Goal: Task Accomplishment & Management: Manage account settings

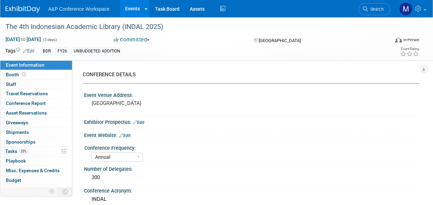
select select "Annual"
select select "Level 2"
select select "In-Person Booth"
select select "Digital"
select select "Bloomsbury Digital Resources"
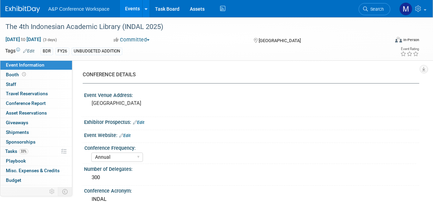
select select "[PERSON_NAME]"
click at [371, 9] on span "Search" at bounding box center [376, 9] width 16 height 5
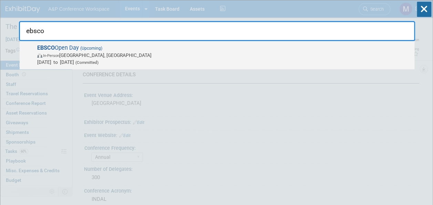
type input "ebsco"
click at [92, 50] on span "(Upcoming)" at bounding box center [90, 48] width 23 height 5
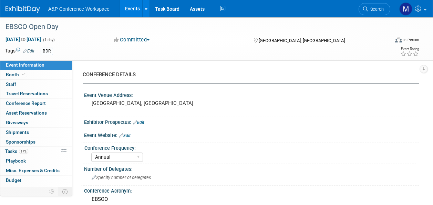
select select "Annual"
select select "Level 2"
select select "In-Person Booth"
select select "Libraries"
select select "Bloomsbury Academic"
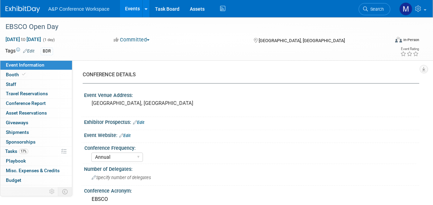
select select "Matt Hambridge"
select select "Laura Montgomery"
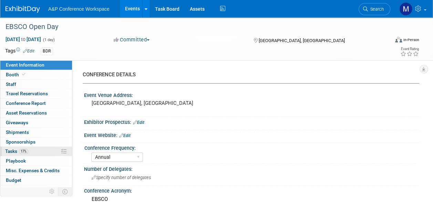
click at [19, 150] on span "Tasks 17%" at bounding box center [16, 151] width 23 height 6
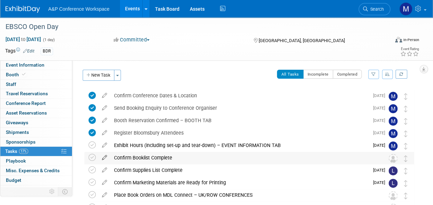
click at [105, 157] on icon at bounding box center [104, 155] width 12 height 9
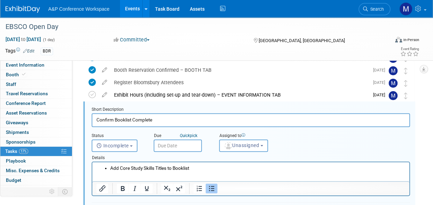
click at [173, 147] on input "text" at bounding box center [178, 145] width 48 height 12
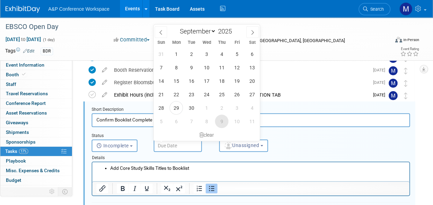
click at [219, 121] on span "9" at bounding box center [221, 120] width 13 height 13
type input "Oct 9, 2025"
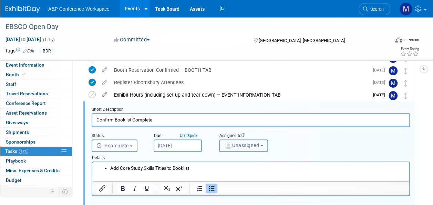
click at [247, 144] on span "Unassigned" at bounding box center [241, 145] width 35 height 6
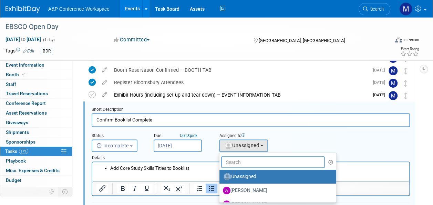
click at [246, 161] on input "text" at bounding box center [273, 162] width 104 height 12
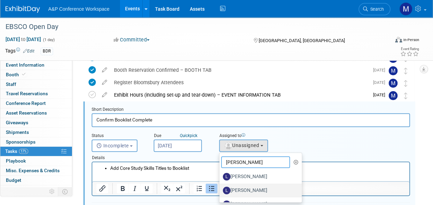
type input "laura"
click at [252, 189] on label "Laura Montgomery" at bounding box center [259, 190] width 72 height 11
click at [220, 189] on input "Laura Montgomery" at bounding box center [218, 189] width 4 height 4
select select "d4ca83e8-1bba-4c4b-b4ec-f6923328537d"
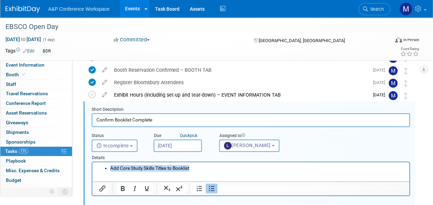
drag, startPoint x: 198, startPoint y: 168, endPoint x: 181, endPoint y: 332, distance: 165.1
click at [92, 170] on html "Add Core Study Skills Titles to Booklist" at bounding box center [250, 166] width 317 height 9
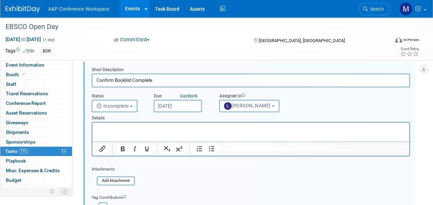
scroll to position [154, 0]
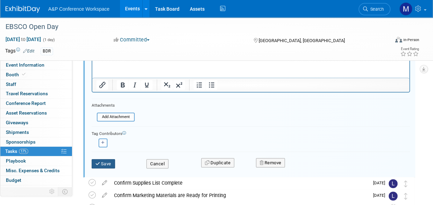
click at [101, 165] on button "Save" at bounding box center [103, 164] width 23 height 10
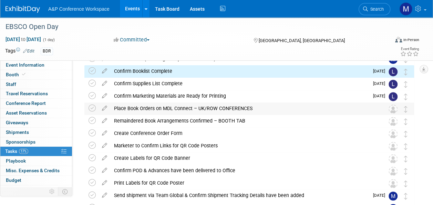
scroll to position [50, 0]
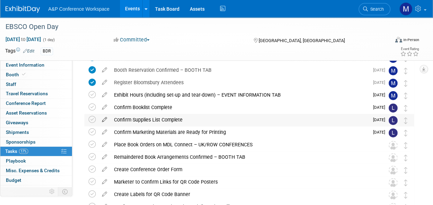
click at [105, 116] on icon at bounding box center [104, 118] width 12 height 9
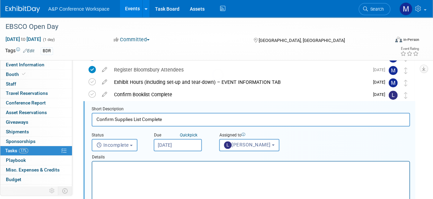
scroll to position [0, 0]
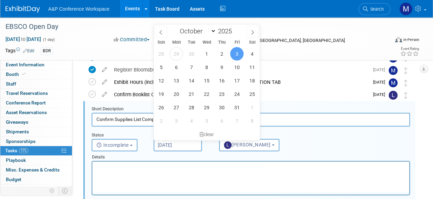
click at [164, 144] on input "Oct 3, 2025" at bounding box center [178, 145] width 48 height 12
click at [220, 67] on span "9" at bounding box center [221, 67] width 13 height 13
type input "Oct 9, 2025"
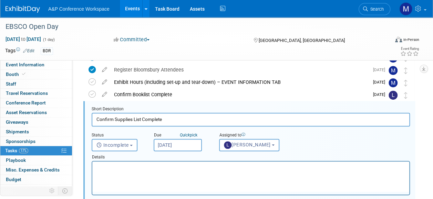
click at [167, 169] on p "Rich Text Area. Press ALT-0 for help." at bounding box center [250, 168] width 309 height 7
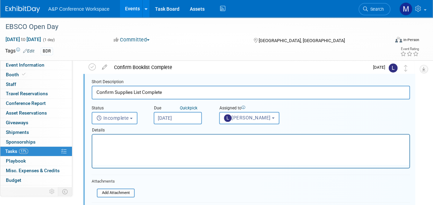
scroll to position [132, 0]
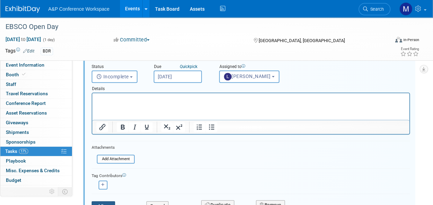
click at [101, 201] on button "Save" at bounding box center [103, 206] width 23 height 10
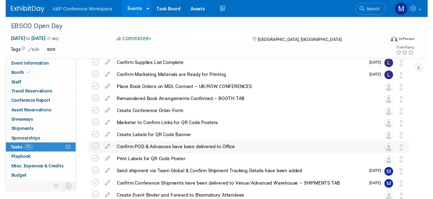
scroll to position [63, 0]
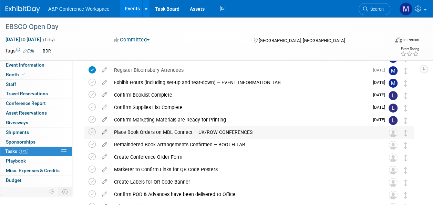
click at [105, 130] on icon at bounding box center [104, 130] width 12 height 9
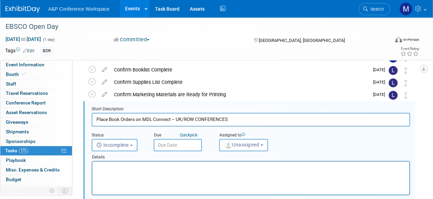
scroll to position [0, 0]
click at [182, 147] on input "text" at bounding box center [178, 145] width 48 height 12
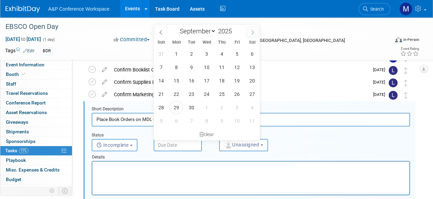
click at [253, 30] on icon at bounding box center [252, 32] width 5 height 5
select select "9"
click at [235, 68] on span "10" at bounding box center [236, 67] width 13 height 13
type input "Oct 10, 2025"
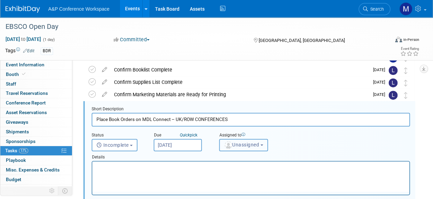
click at [247, 149] on button "Unassigned" at bounding box center [243, 145] width 49 height 12
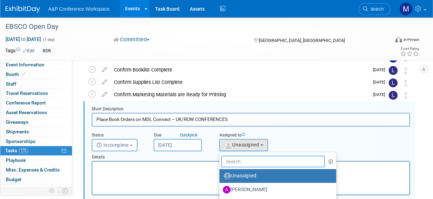
click at [245, 163] on input "text" at bounding box center [273, 162] width 104 height 12
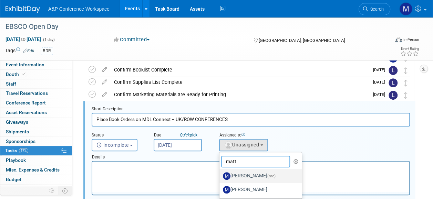
type input "matt"
click at [245, 177] on label "Matt Hambridge (me)" at bounding box center [259, 176] width 72 height 11
click at [220, 177] on input "Matt Hambridge (me)" at bounding box center [218, 175] width 4 height 4
select select "2db20fb6-019a-42f9-b51c-aabbbf535978"
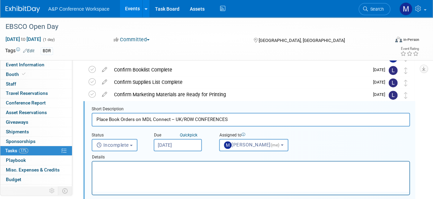
click at [178, 171] on html at bounding box center [250, 166] width 317 height 9
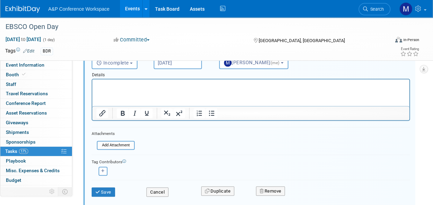
scroll to position [191, 0]
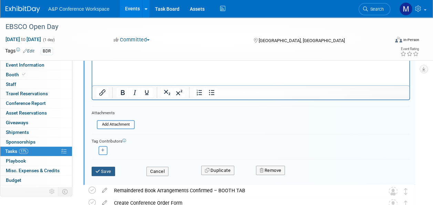
click at [112, 172] on button "Save" at bounding box center [103, 171] width 23 height 10
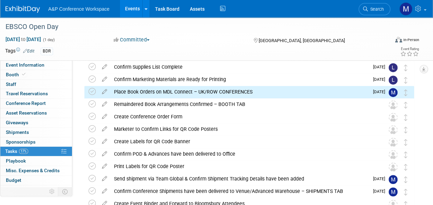
scroll to position [87, 0]
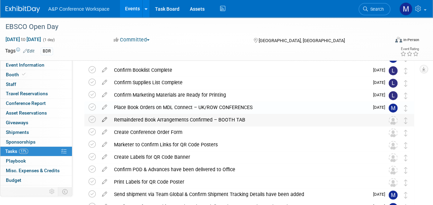
click at [103, 119] on icon at bounding box center [104, 118] width 12 height 9
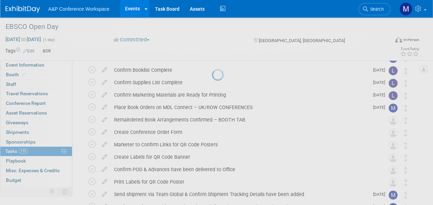
select select "8"
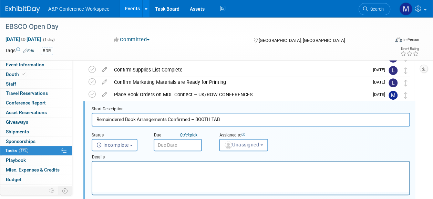
scroll to position [0, 0]
click at [243, 151] on div "Details" at bounding box center [251, 156] width 318 height 10
click at [244, 148] on button "Unassigned" at bounding box center [243, 145] width 49 height 12
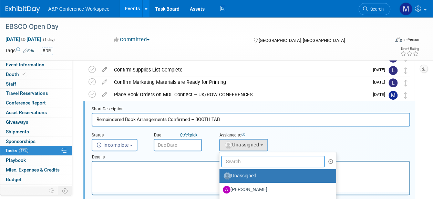
click at [243, 158] on input "text" at bounding box center [273, 162] width 104 height 12
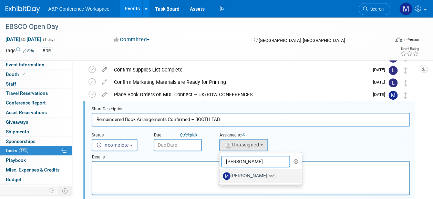
type input "matt ha"
click at [250, 175] on label "Matt Hambridge (me)" at bounding box center [259, 176] width 72 height 11
click at [220, 175] on input "Matt Hambridge (me)" at bounding box center [218, 175] width 4 height 4
select select "2db20fb6-019a-42f9-b51c-aabbbf535978"
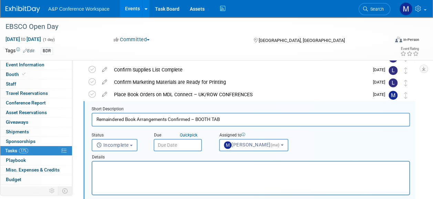
click at [185, 147] on input "text" at bounding box center [178, 145] width 48 height 12
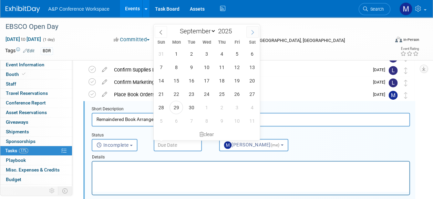
click at [250, 34] on span at bounding box center [252, 32] width 12 height 12
select select "9"
click at [239, 80] on span "17" at bounding box center [236, 80] width 13 height 13
type input "Oct 17, 2025"
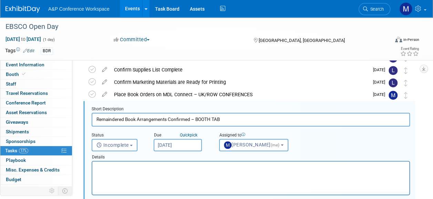
click at [197, 171] on html at bounding box center [250, 166] width 317 height 9
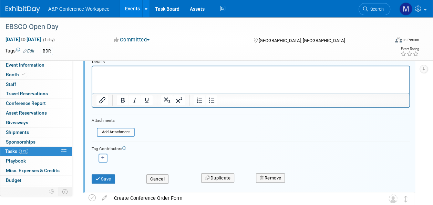
scroll to position [203, 0]
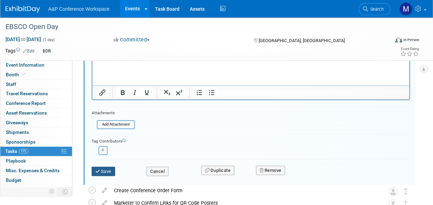
click at [115, 168] on button "Save" at bounding box center [103, 171] width 23 height 10
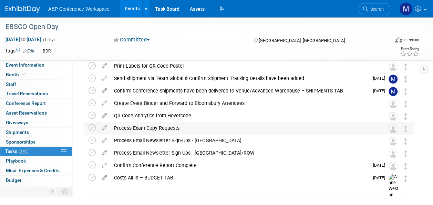
scroll to position [134, 0]
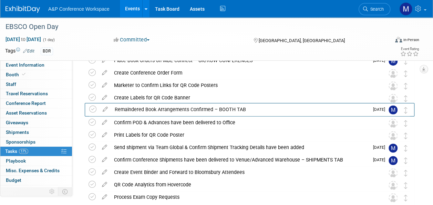
drag, startPoint x: 407, startPoint y: 71, endPoint x: 407, endPoint y: 107, distance: 35.8
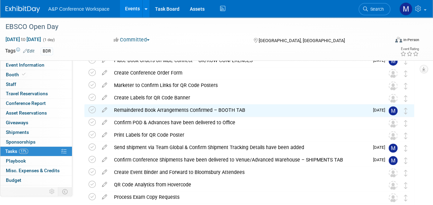
click at [105, 71] on icon at bounding box center [104, 71] width 12 height 9
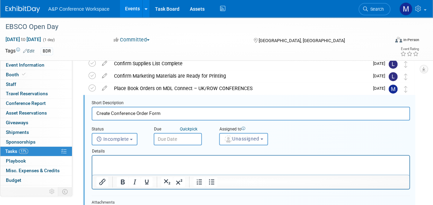
scroll to position [0, 0]
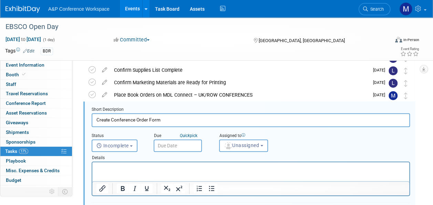
click at [190, 144] on input "text" at bounding box center [178, 145] width 48 height 12
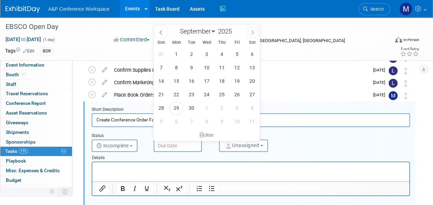
click at [251, 31] on icon at bounding box center [252, 32] width 5 height 5
select select "9"
click at [207, 82] on span "15" at bounding box center [206, 80] width 13 height 13
type input "Oct 15, 2025"
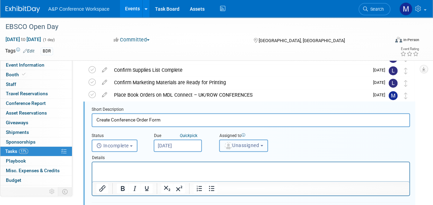
click at [235, 148] on button "Unassigned" at bounding box center [243, 145] width 49 height 12
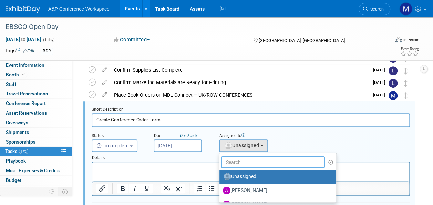
click at [249, 159] on input "text" at bounding box center [273, 162] width 104 height 12
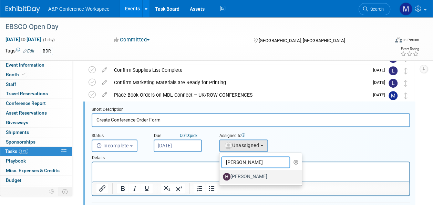
type input "hannah"
click at [264, 177] on label "[PERSON_NAME]" at bounding box center [259, 176] width 72 height 11
click at [220, 177] on input "[PERSON_NAME]" at bounding box center [218, 175] width 4 height 4
select select "f47d5110-dff9-4952-99f5-c640fdae2d00"
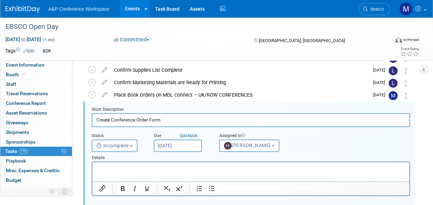
click at [205, 168] on p "Rich Text Area. Press ALT-0 for help." at bounding box center [250, 168] width 309 height 7
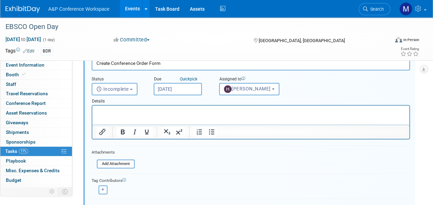
scroll to position [203, 0]
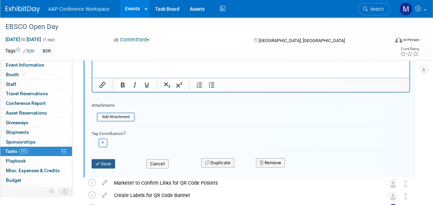
click at [104, 166] on button "Save" at bounding box center [103, 164] width 23 height 10
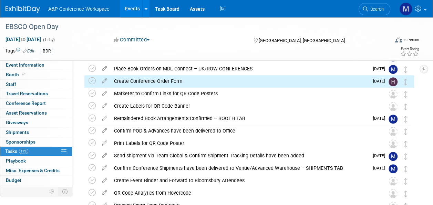
scroll to position [100, 0]
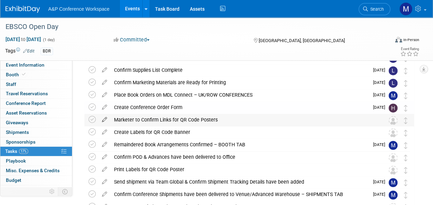
click at [103, 119] on icon at bounding box center [104, 118] width 12 height 9
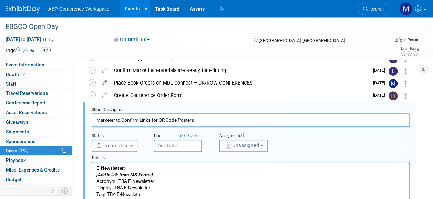
scroll to position [112, 0]
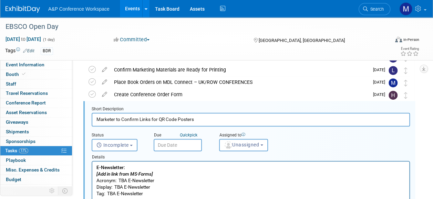
click at [193, 148] on input "text" at bounding box center [178, 145] width 48 height 12
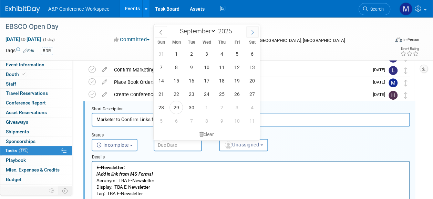
click at [257, 32] on span at bounding box center [252, 32] width 12 height 12
select select "9"
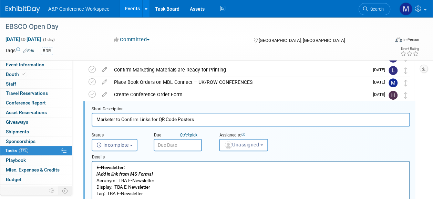
click at [283, 120] on input "Marketer to Confirm Links for QR Code Posters" at bounding box center [251, 119] width 318 height 13
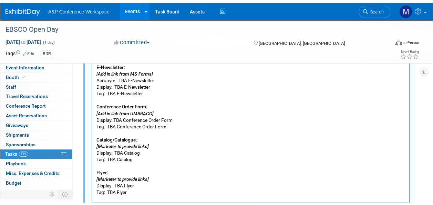
scroll to position [319, 0]
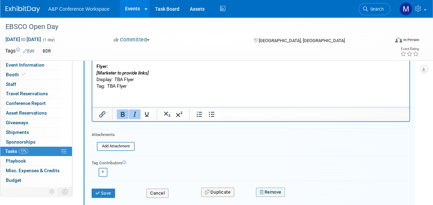
click at [276, 188] on button "Remove" at bounding box center [270, 192] width 29 height 10
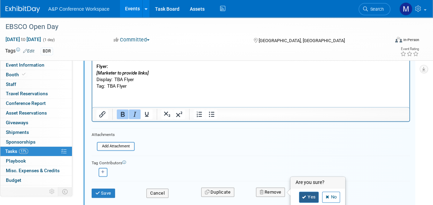
click at [306, 193] on link "Yes" at bounding box center [309, 196] width 20 height 11
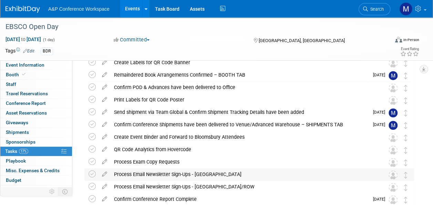
scroll to position [108, 0]
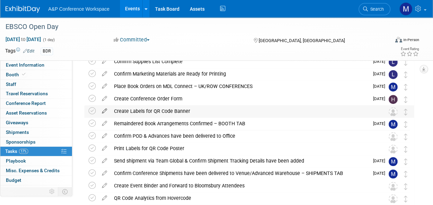
click at [103, 109] on icon at bounding box center [104, 109] width 12 height 9
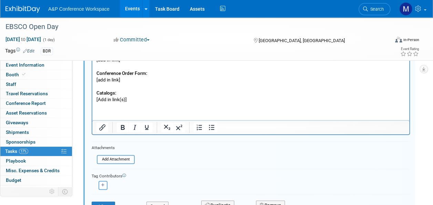
scroll to position [284, 0]
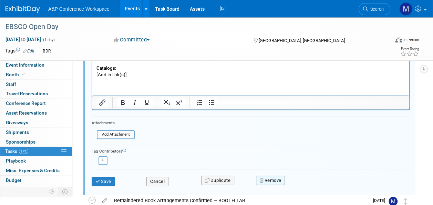
click at [275, 175] on button "Remove" at bounding box center [270, 180] width 29 height 10
click at [311, 182] on link "Yes" at bounding box center [309, 185] width 20 height 11
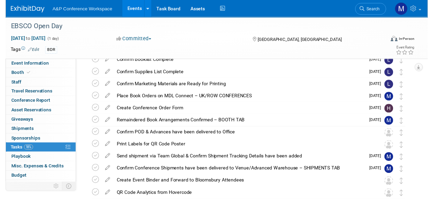
scroll to position [96, 0]
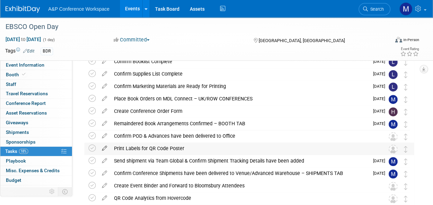
click at [106, 146] on icon at bounding box center [104, 146] width 12 height 9
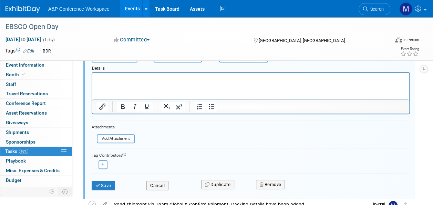
scroll to position [240, 0]
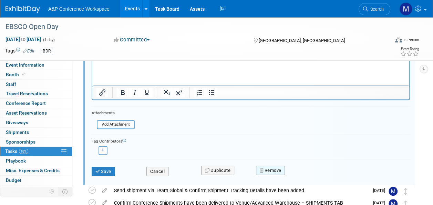
click at [264, 166] on button "Remove" at bounding box center [270, 170] width 29 height 10
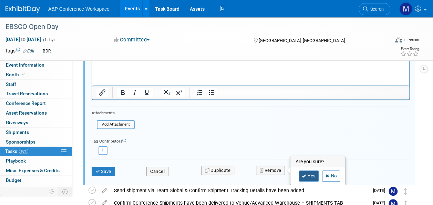
click at [302, 171] on link "Yes" at bounding box center [309, 175] width 20 height 11
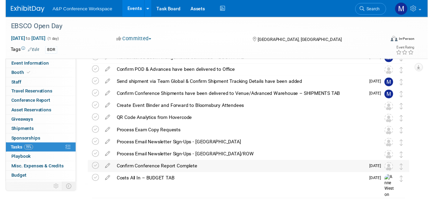
scroll to position [84, 0]
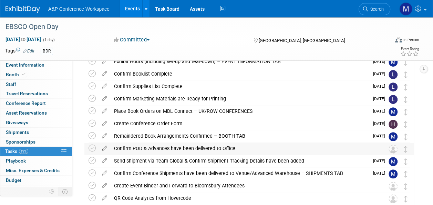
click at [105, 148] on icon at bounding box center [104, 146] width 12 height 9
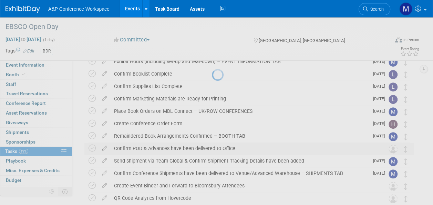
select select "8"
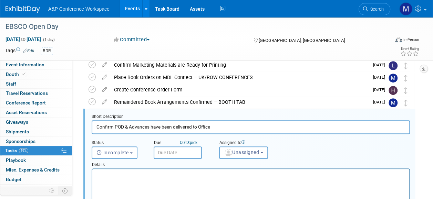
scroll to position [125, 0]
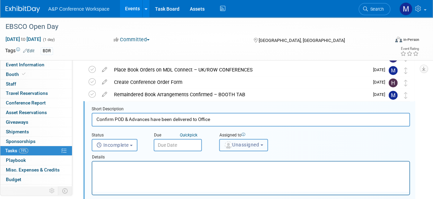
click at [236, 145] on span "Unassigned" at bounding box center [241, 145] width 35 height 6
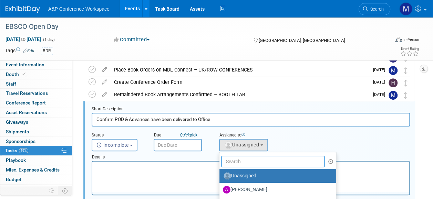
click at [236, 166] on input "text" at bounding box center [273, 162] width 104 height 12
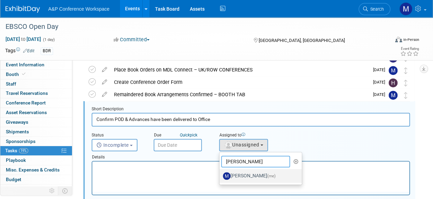
type input "matt ha"
click at [250, 176] on label "Matt Hambridge (me)" at bounding box center [259, 176] width 72 height 11
click at [220, 176] on input "Matt Hambridge (me)" at bounding box center [218, 175] width 4 height 4
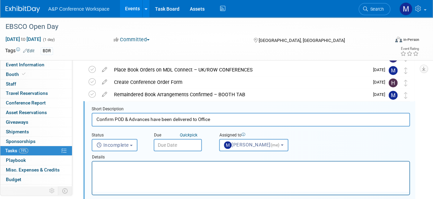
select select "2db20fb6-019a-42f9-b51c-aabbbf535978"
click at [163, 146] on input "text" at bounding box center [178, 145] width 48 height 12
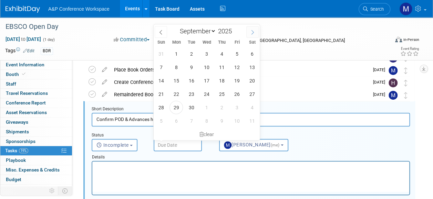
click at [250, 29] on span at bounding box center [252, 32] width 12 height 12
select select "9"
click at [172, 105] on span "27" at bounding box center [175, 107] width 13 height 13
type input "Oct 27, 2025"
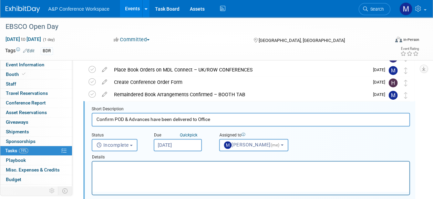
click at [160, 171] on html at bounding box center [250, 166] width 317 height 9
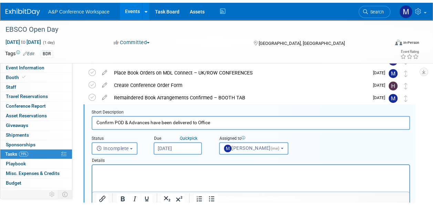
scroll to position [228, 0]
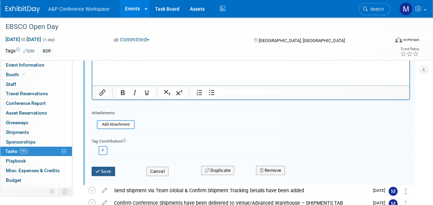
click at [108, 169] on button "Save" at bounding box center [103, 171] width 23 height 10
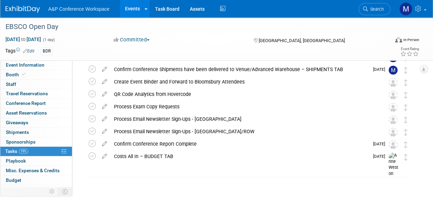
scroll to position [187, 0]
click at [105, 82] on icon at bounding box center [104, 80] width 12 height 9
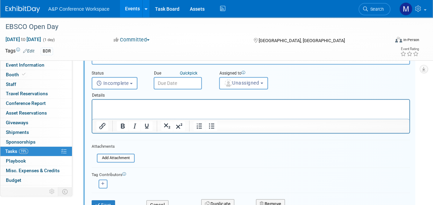
scroll to position [300, 0]
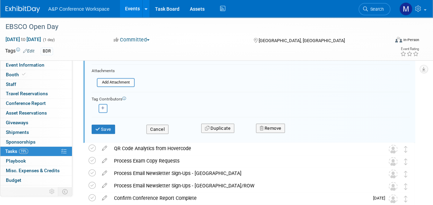
click at [271, 122] on div "Remove" at bounding box center [319, 128] width 137 height 16
click at [273, 127] on button "Remove" at bounding box center [270, 128] width 29 height 10
click at [307, 133] on link "Yes" at bounding box center [309, 133] width 20 height 11
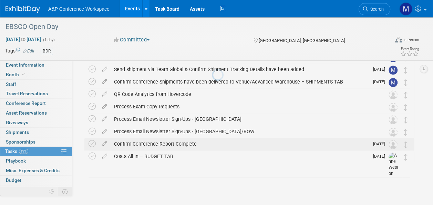
scroll to position [175, 0]
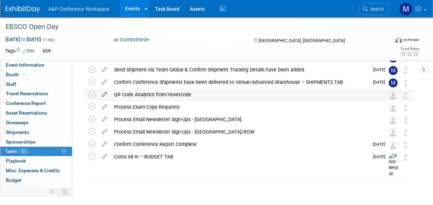
click at [105, 94] on icon at bounding box center [104, 92] width 12 height 9
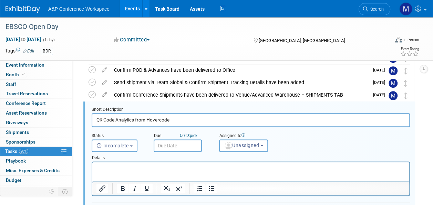
scroll to position [265, 0]
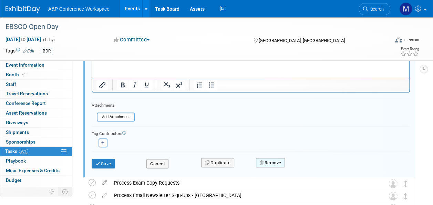
click at [268, 159] on button "Remove" at bounding box center [270, 163] width 29 height 10
click at [310, 170] on link "Yes" at bounding box center [309, 168] width 20 height 11
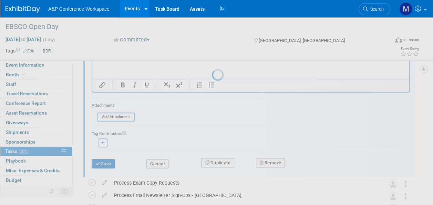
scroll to position [162, 0]
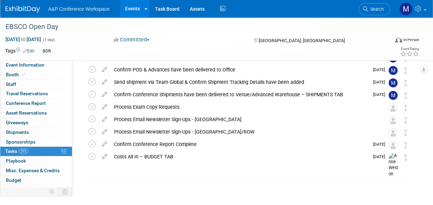
click at [103, 106] on icon at bounding box center [104, 105] width 12 height 9
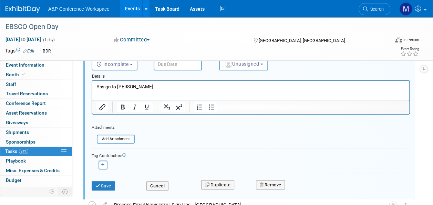
scroll to position [265, 0]
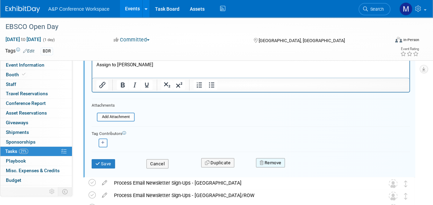
click at [277, 161] on button "Remove" at bounding box center [270, 163] width 29 height 10
click at [312, 168] on link "Yes" at bounding box center [309, 168] width 20 height 11
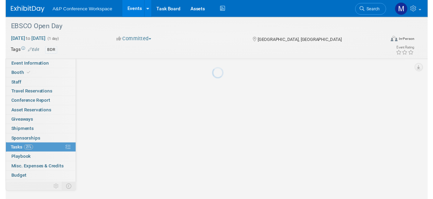
scroll to position [150, 0]
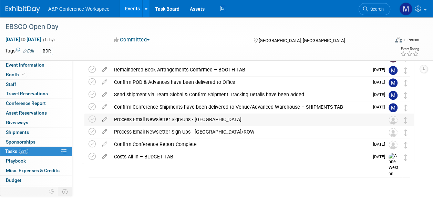
click at [103, 118] on icon at bounding box center [104, 117] width 12 height 9
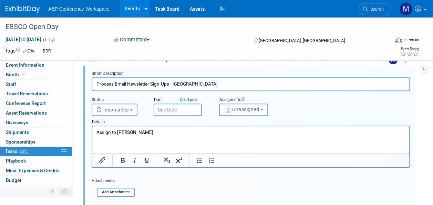
scroll to position [231, 0]
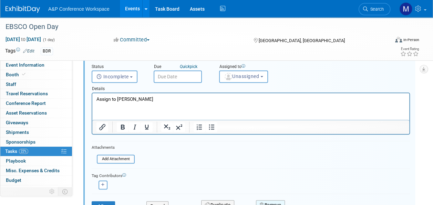
click at [278, 200] on button "Remove" at bounding box center [270, 205] width 29 height 10
click at [301, 195] on link "Yes" at bounding box center [309, 196] width 20 height 11
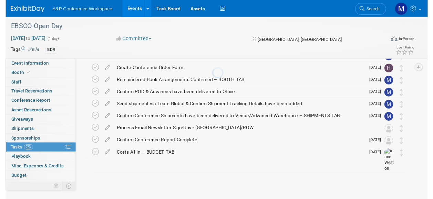
scroll to position [137, 0]
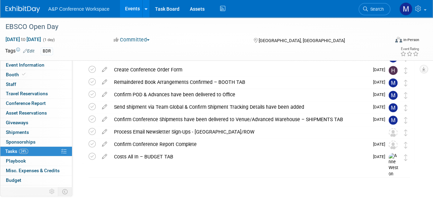
click at [104, 129] on icon at bounding box center [104, 130] width 12 height 9
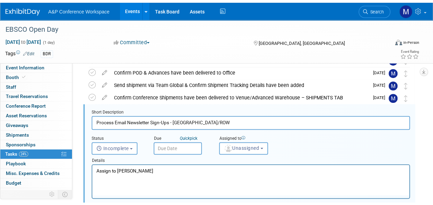
scroll to position [0, 0]
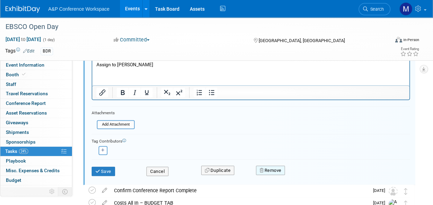
click at [270, 169] on button "Remove" at bounding box center [270, 170] width 29 height 10
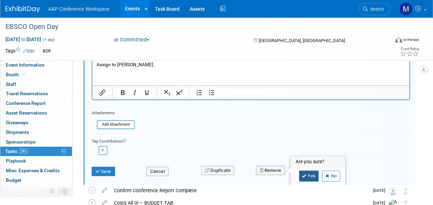
click at [302, 170] on link "Yes" at bounding box center [309, 175] width 20 height 11
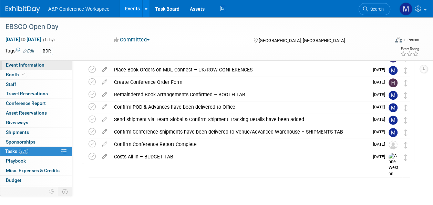
click at [50, 67] on link "Event Information" at bounding box center [36, 64] width 72 height 9
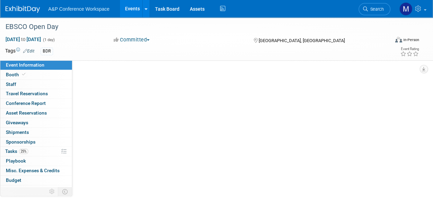
select select "Annual"
select select "Level 2"
select select "In-Person Booth"
select select "Libraries"
select select "Bloomsbury Academic"
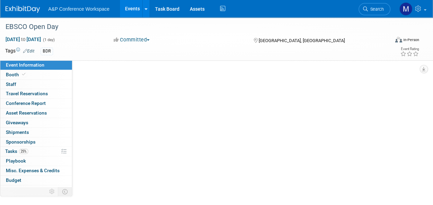
select select "[PERSON_NAME]"
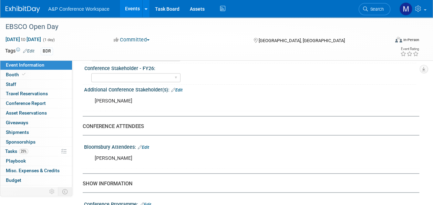
scroll to position [379, 0]
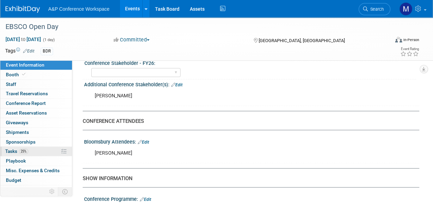
click at [48, 150] on link "25% Tasks 25%" at bounding box center [36, 150] width 72 height 9
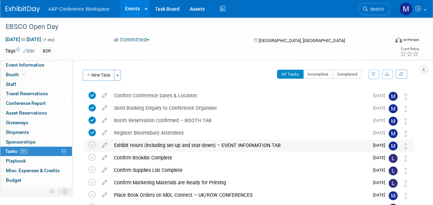
scroll to position [125, 0]
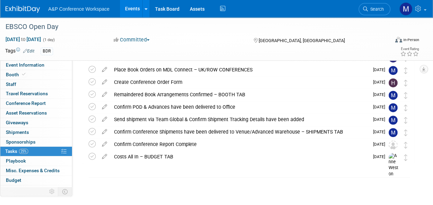
click at [104, 144] on icon at bounding box center [104, 142] width 12 height 9
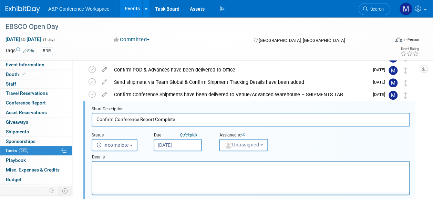
scroll to position [0, 0]
click at [245, 146] on span "Unassigned" at bounding box center [241, 145] width 35 height 6
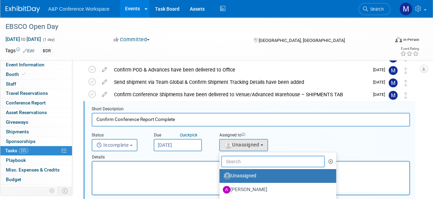
click at [249, 157] on input "text" at bounding box center [273, 162] width 104 height 12
type input "laura m"
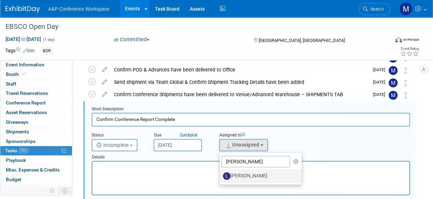
click at [261, 175] on label "[PERSON_NAME]" at bounding box center [259, 176] width 72 height 11
click at [220, 175] on input "[PERSON_NAME]" at bounding box center [218, 175] width 4 height 4
select select "d4ca83e8-1bba-4c4b-b4ec-f6923328537d"
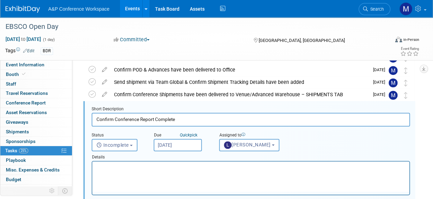
click at [199, 171] on html at bounding box center [250, 166] width 317 height 9
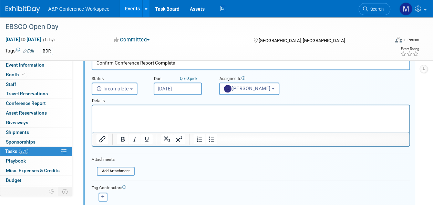
scroll to position [265, 0]
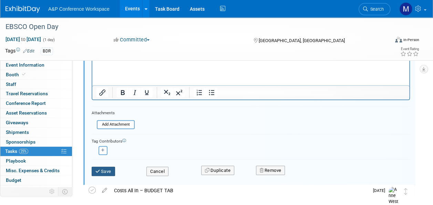
click at [105, 169] on button "Save" at bounding box center [103, 171] width 23 height 10
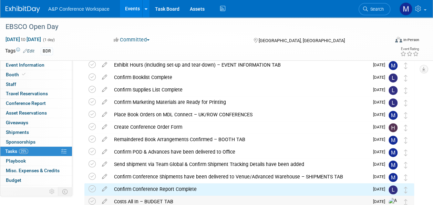
scroll to position [56, 0]
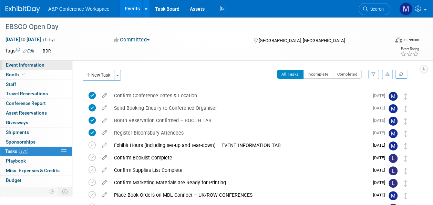
click at [42, 66] on span "Event Information" at bounding box center [25, 65] width 39 height 6
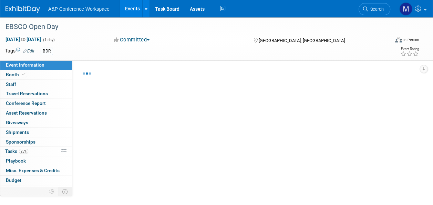
select select "Annual"
select select "Level 2"
select select "In-Person Booth"
select select "Libraries"
select select "Bloomsbury Academic"
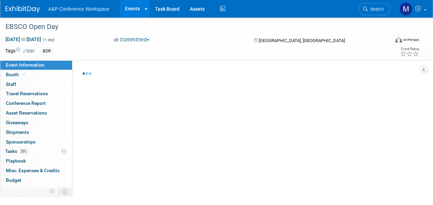
select select "[PERSON_NAME]"
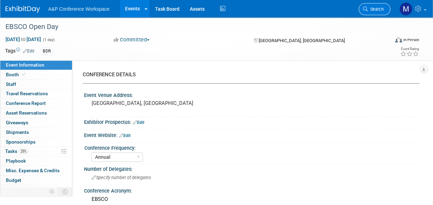
click at [379, 8] on span "Search" at bounding box center [376, 9] width 16 height 5
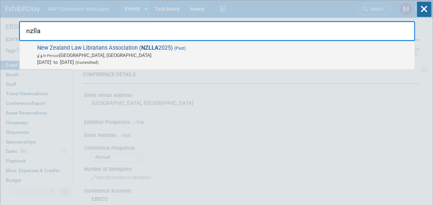
type input "nzlla"
click at [153, 48] on strong "NZLLA" at bounding box center [149, 47] width 17 height 7
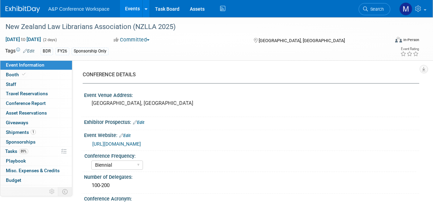
select select "Biennial"
select select "Level 3"
select select "Sponsorship"
select select "Libraries"
select select "Bloomsbury Digital Resources"
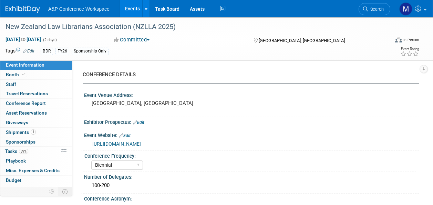
select select "[PERSON_NAME]"
select select "BDR Product Awareness and Trial Generation​"
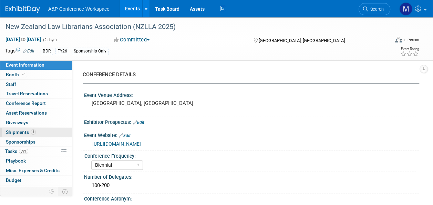
click at [27, 134] on link "1 Shipments 1" at bounding box center [36, 131] width 72 height 9
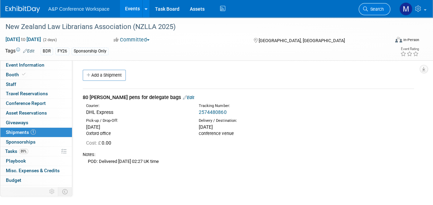
click at [369, 10] on span "Search" at bounding box center [376, 9] width 16 height 5
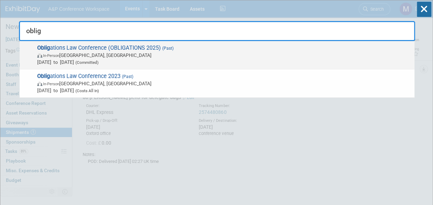
type input "oblig"
click at [111, 49] on span "Oblig ations Law Conference (OBLIGATIONS 2025) (Past) In-Person Cambridge, MA J…" at bounding box center [223, 54] width 376 height 21
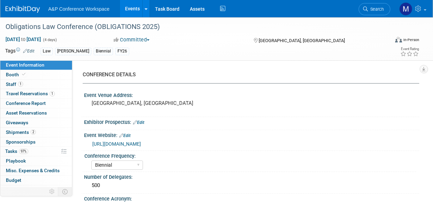
select select "Biennial"
select select "Level 2"
select select "In-Person Booth"
select select "Law"
select select "[PERSON_NAME] Publishing"
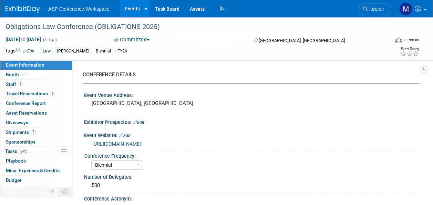
select select "Amanda Oney"
select select "Ros Jubber"
select select "Networking/Commissioning"
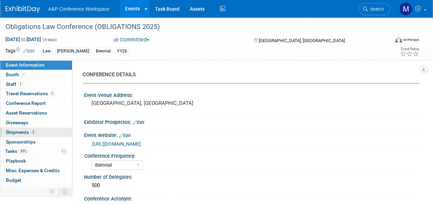
click at [41, 130] on link "2 Shipments 2" at bounding box center [36, 131] width 72 height 9
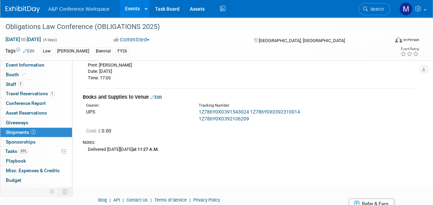
scroll to position [103, 0]
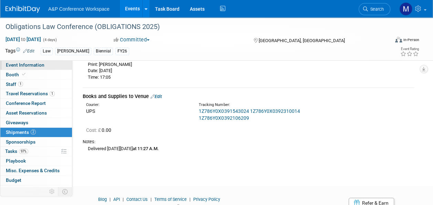
click at [52, 67] on link "Event Information" at bounding box center [36, 64] width 72 height 9
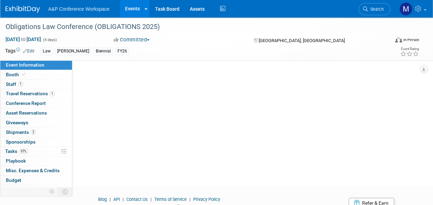
scroll to position [0, 0]
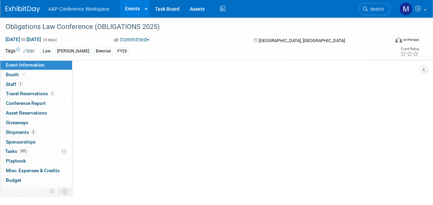
select select "Biennial"
select select "Level 2"
select select "In-Person Booth"
select select "Law"
select select "Hart Publishing"
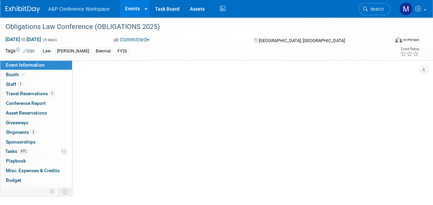
select select "Amanda Oney"
select select "Ros Jubber"
select select "Networking/Commissioning"
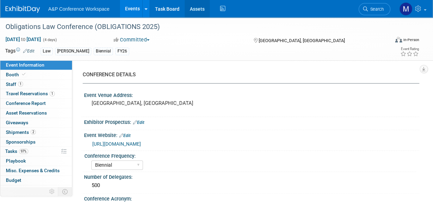
click at [196, 9] on link "Assets" at bounding box center [197, 8] width 25 height 17
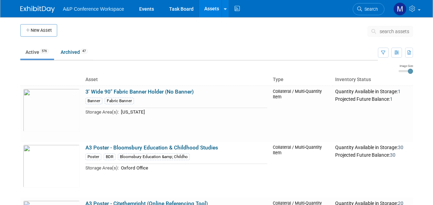
click at [387, 30] on span "search assets" at bounding box center [394, 32] width 30 height 6
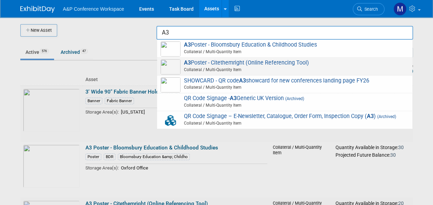
click at [269, 63] on span "A3 Poster - Citethemright (Online Referencing Tool) Collateral / Multi-Quantity…" at bounding box center [284, 66] width 248 height 14
type input "A3 Poster - Citethemright (Online Referencing Tool)"
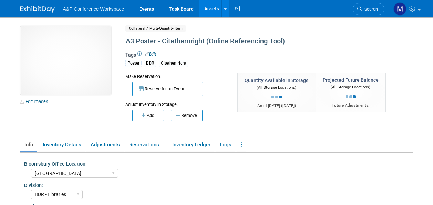
select select "[GEOGRAPHIC_DATA]"
select select "BDR - Libraries"
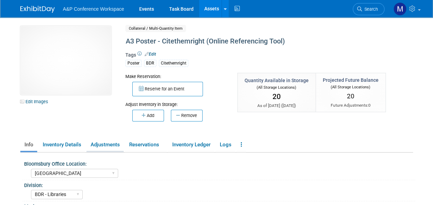
click at [99, 143] on link "Adjustments" at bounding box center [104, 144] width 37 height 12
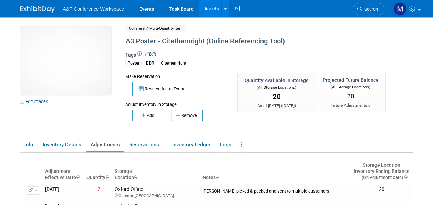
scroll to position [34, 0]
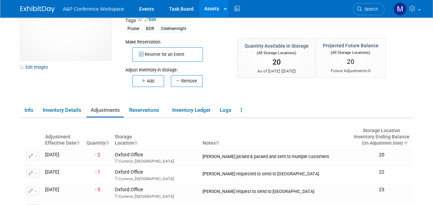
click at [213, 12] on link "Assets" at bounding box center [211, 8] width 25 height 17
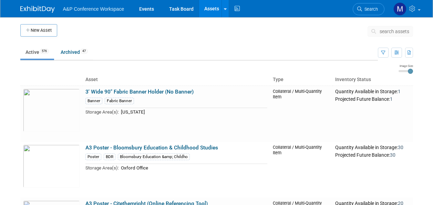
click at [395, 32] on span "search assets" at bounding box center [394, 32] width 30 height 6
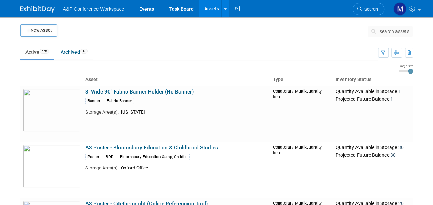
click at [379, 32] on button "search assets" at bounding box center [389, 31] width 45 height 11
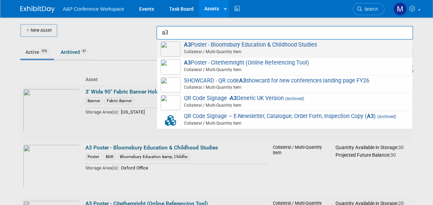
click at [283, 45] on span "A3 Poster - Bloomsbury Education & Childhood Studies Collateral / Multi-Quantit…" at bounding box center [284, 48] width 248 height 14
type input "A3 Poster - Bloomsbury Education & Childhood Studies"
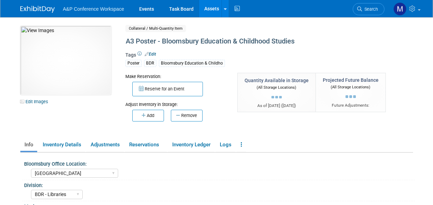
select select "[GEOGRAPHIC_DATA]"
select select "BDR - Libraries"
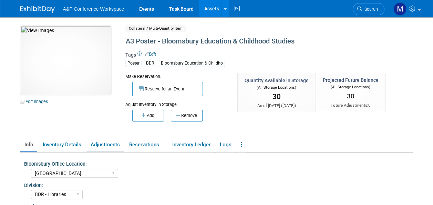
click at [101, 144] on link "Adjustments" at bounding box center [104, 144] width 37 height 12
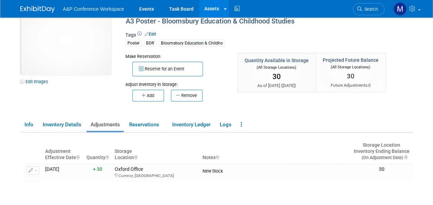
scroll to position [34, 0]
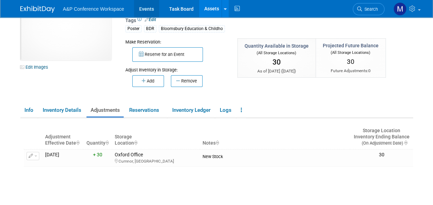
click at [145, 9] on link "Events" at bounding box center [146, 8] width 25 height 17
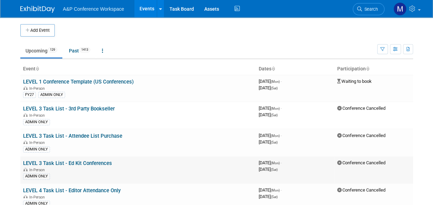
click at [226, 158] on td "LEVEL 3 Task List - Ed Kit Conferences In-Person ADMIN ONLY" at bounding box center [137, 169] width 235 height 27
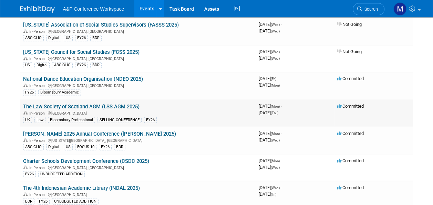
scroll to position [551, 0]
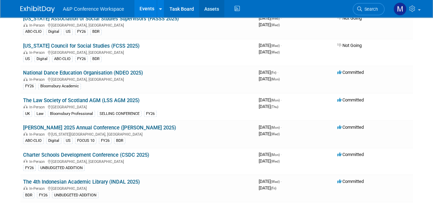
click at [208, 8] on link "Assets" at bounding box center [211, 8] width 25 height 17
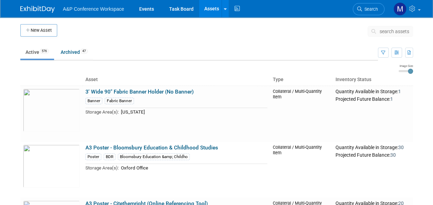
click at [393, 32] on span "search assets" at bounding box center [394, 32] width 30 height 6
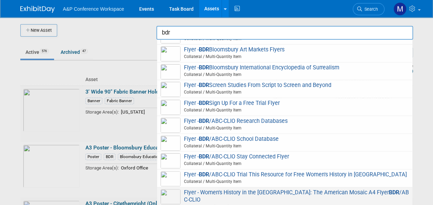
scroll to position [275, 0]
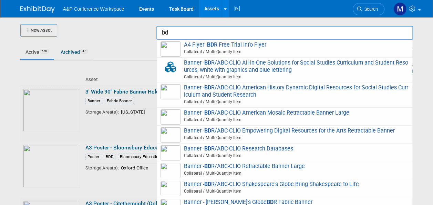
type input "b"
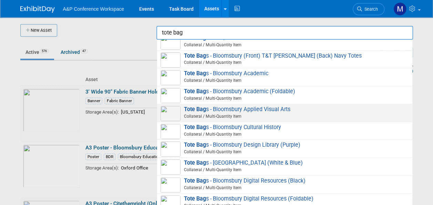
scroll to position [34, 0]
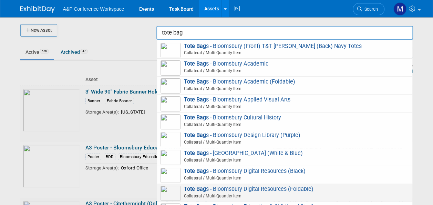
click at [268, 189] on span "Tote Bag s - Bloomsbury Digital Resources (Foldable) Collateral / Multi-Quantit…" at bounding box center [284, 192] width 248 height 14
type input "Tote Bags - Bloomsbury Digital Resources (Foldable)"
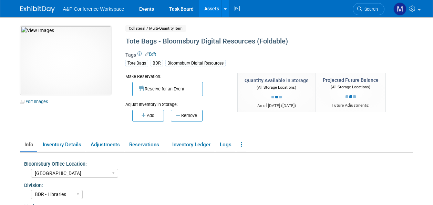
select select "[GEOGRAPHIC_DATA]"
select select "BDR - Libraries"
select select "Michelle Kelly"
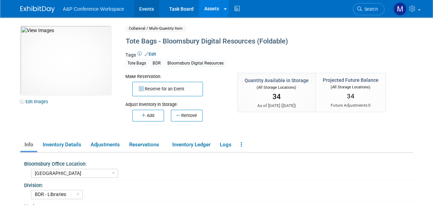
click at [151, 10] on link "Events" at bounding box center [146, 8] width 25 height 17
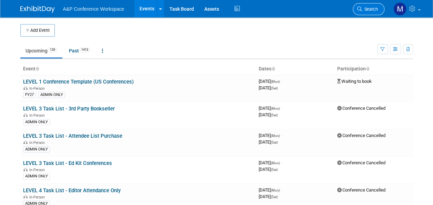
click at [369, 7] on span "Search" at bounding box center [370, 9] width 16 height 5
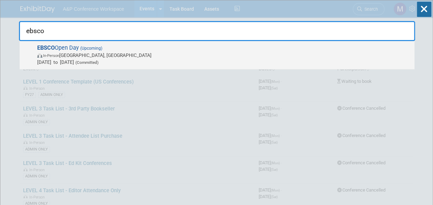
type input "ebsco"
click at [92, 47] on span "(Upcoming)" at bounding box center [90, 48] width 23 height 5
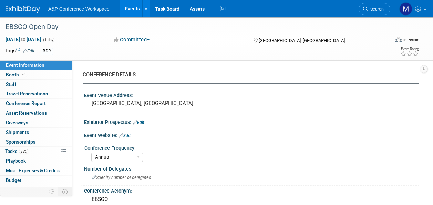
select select "Annual"
select select "Level 2"
select select "In-Person Booth"
select select "Libraries"
select select "Bloomsbury Academic"
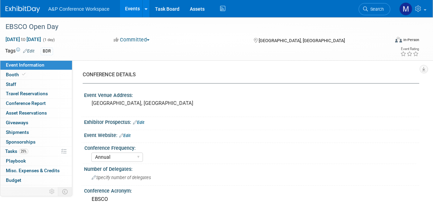
select select "[PERSON_NAME]"
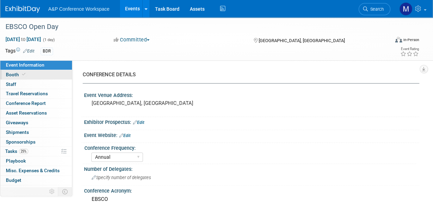
click at [36, 73] on link "Booth" at bounding box center [36, 74] width 72 height 9
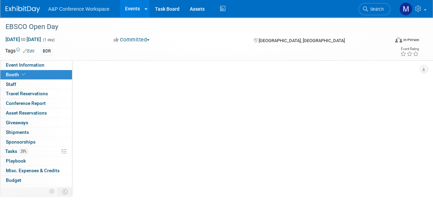
select select "COBA"
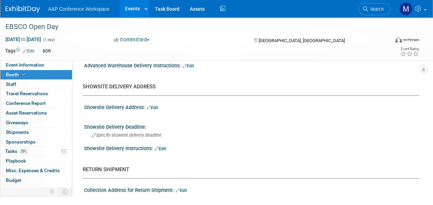
scroll to position [482, 0]
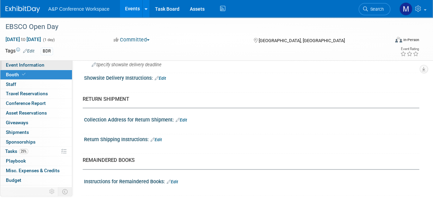
click at [25, 65] on span "Event Information" at bounding box center [25, 65] width 39 height 6
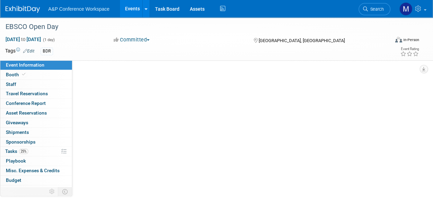
select select "Annual"
select select "Level 2"
select select "In-Person Booth"
select select "Libraries"
select select "Bloomsbury Academic"
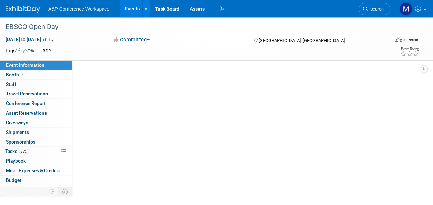
select select "[PERSON_NAME]"
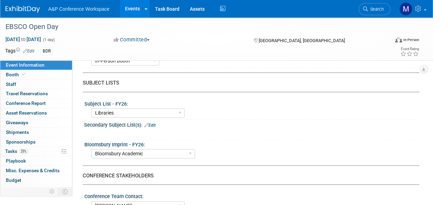
scroll to position [241, 0]
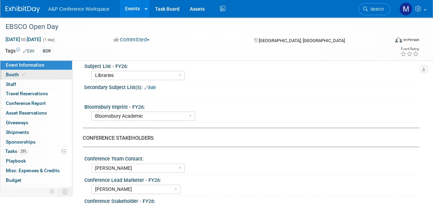
click at [44, 73] on link "Booth" at bounding box center [36, 74] width 72 height 9
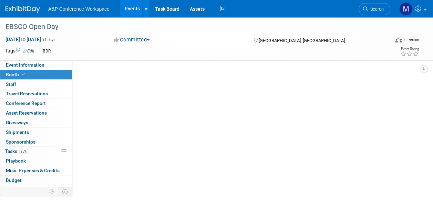
scroll to position [0, 0]
select select "COBA"
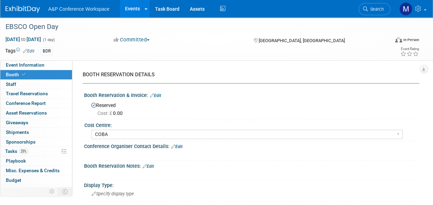
click at [30, 50] on link "Edit" at bounding box center [28, 51] width 11 height 5
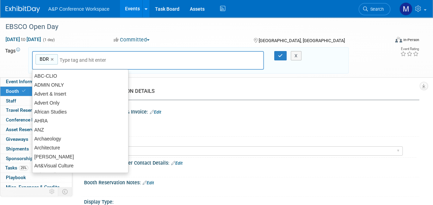
drag, startPoint x: 52, startPoint y: 58, endPoint x: 50, endPoint y: 61, distance: 3.5
click at [52, 58] on link "×" at bounding box center [53, 59] width 4 height 8
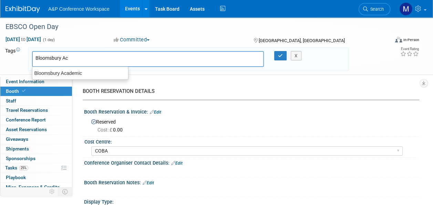
type input "Bloomsbury Aca"
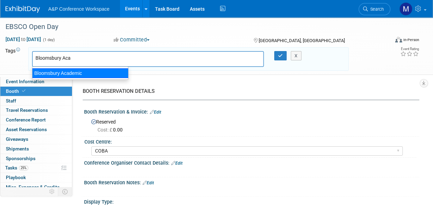
click at [73, 73] on div "Bloomsbury Academic" at bounding box center [80, 73] width 96 height 10
type input "Bloomsbury Academic"
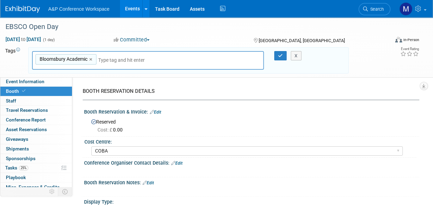
click at [285, 52] on div "X" at bounding box center [296, 56] width 27 height 10
click at [283, 53] on div "X" at bounding box center [296, 56] width 27 height 10
click at [281, 55] on icon "button" at bounding box center [280, 55] width 5 height 4
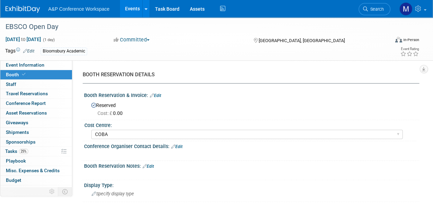
click at [151, 164] on link "Edit" at bounding box center [148, 166] width 11 height 5
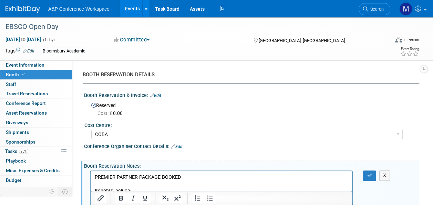
scroll to position [31, 0]
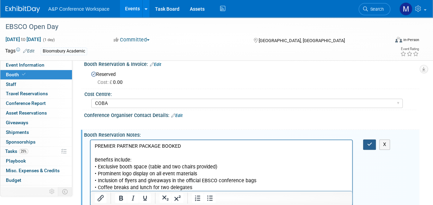
click at [370, 143] on icon "button" at bounding box center [369, 144] width 5 height 5
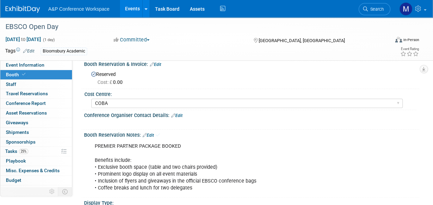
click at [180, 116] on link "Edit" at bounding box center [176, 115] width 11 height 5
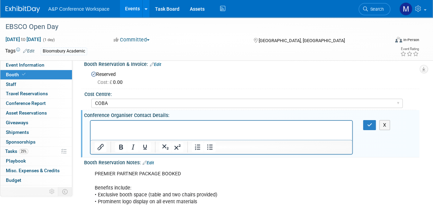
scroll to position [0, 0]
paste body "Rich Text Area. Press ALT-0 for help."
click at [136, 127] on link "tkimmins@ebsco.com" at bounding box center [175, 127] width 78 height 6
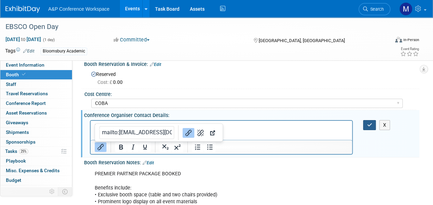
click at [372, 122] on button "button" at bounding box center [369, 125] width 13 height 10
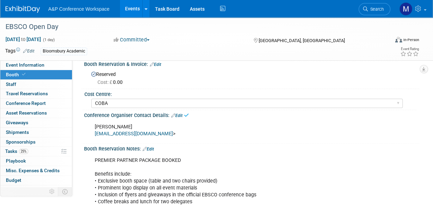
click at [182, 113] on link "Edit" at bounding box center [176, 115] width 11 height 5
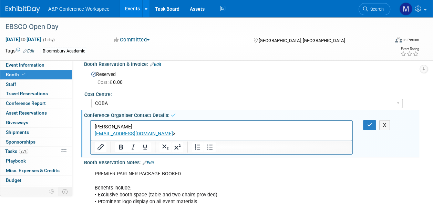
click at [157, 135] on p "Tim Kimmins tkimmins@ebsco.com >" at bounding box center [221, 130] width 253 height 14
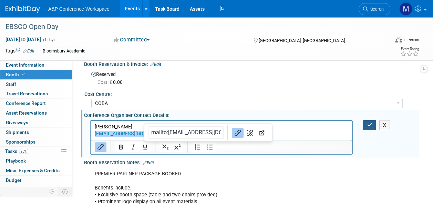
click at [366, 124] on button "button" at bounding box center [369, 125] width 13 height 10
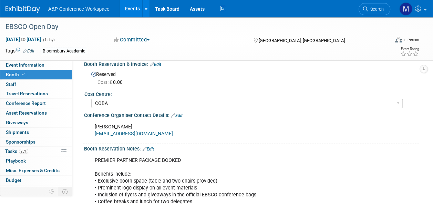
click at [157, 65] on link "Edit" at bounding box center [155, 64] width 11 height 5
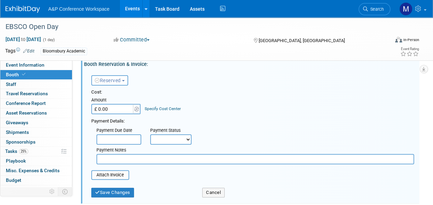
click at [121, 113] on input "£ 0.00" at bounding box center [112, 109] width 43 height 10
type input "£ 1,250.00"
click at [111, 189] on button "Save Changes" at bounding box center [112, 192] width 43 height 10
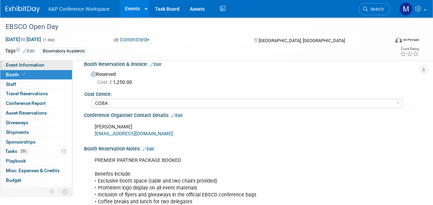
click at [53, 64] on link "Event Information" at bounding box center [36, 64] width 72 height 9
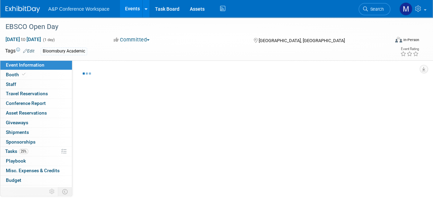
select select "Annual"
select select "Level 2"
select select "In-Person Booth"
select select "Libraries"
select select "Bloomsbury Academic"
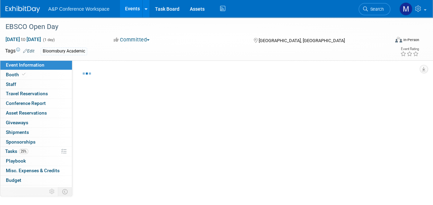
select select "[PERSON_NAME]"
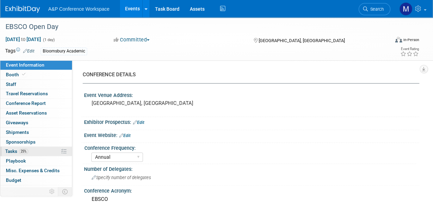
click at [34, 147] on link "25% Tasks 25%" at bounding box center [36, 150] width 72 height 9
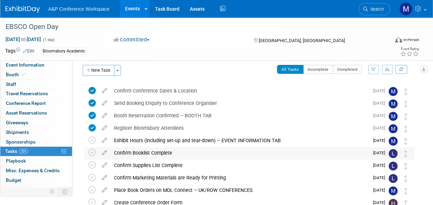
scroll to position [103, 0]
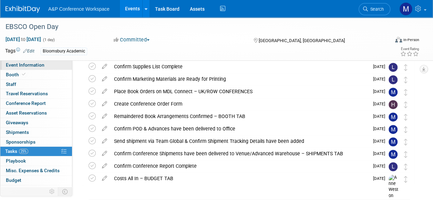
click at [45, 61] on link "Event Information" at bounding box center [36, 64] width 72 height 9
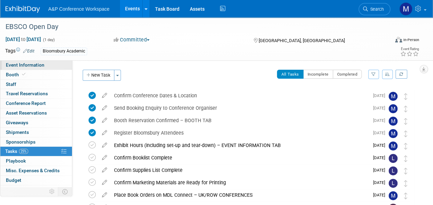
select select "Annual"
select select "Level 2"
select select "In-Person Booth"
select select "Libraries"
select select "Bloomsbury Academic"
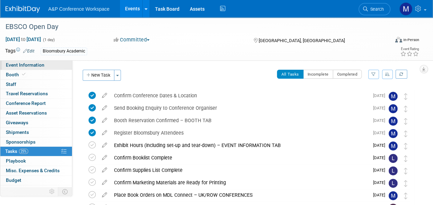
select select "[PERSON_NAME]"
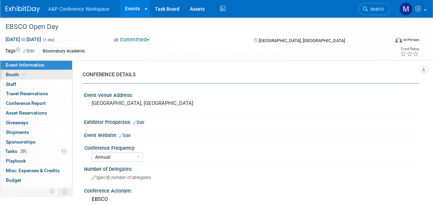
click at [28, 74] on link "Booth" at bounding box center [36, 74] width 72 height 9
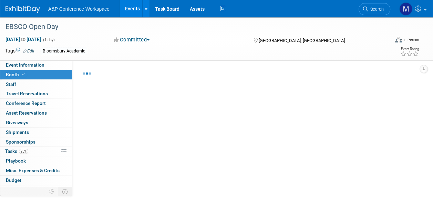
select select "COBA"
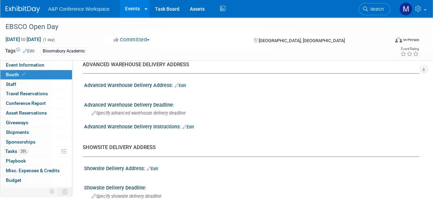
scroll to position [448, 0]
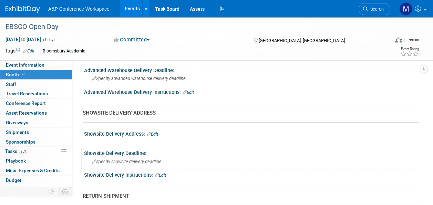
click at [142, 160] on span "Specify showsite delivery deadline" at bounding box center [127, 161] width 70 height 5
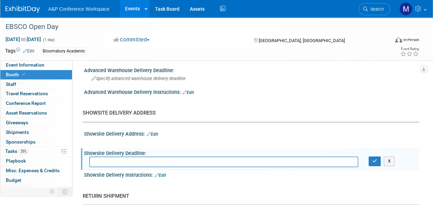
click at [154, 128] on div "Showsite Delivery Address: Edit" at bounding box center [251, 132] width 335 height 9
click at [154, 132] on link "Edit" at bounding box center [152, 134] width 11 height 5
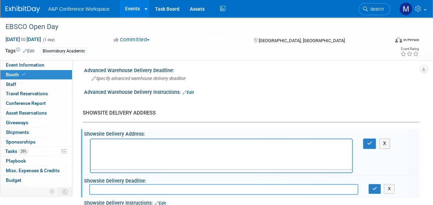
scroll to position [0, 0]
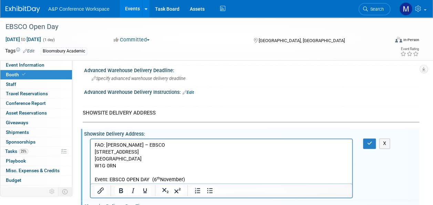
click at [167, 144] on p "FAO: Sarah Zamanou – EBSCO" at bounding box center [221, 145] width 253 height 7
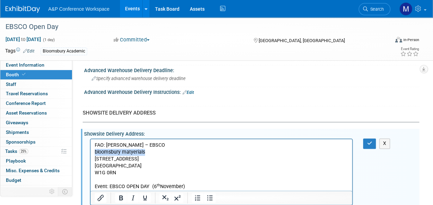
drag, startPoint x: 147, startPoint y: 150, endPoint x: 95, endPoint y: 151, distance: 51.3
click at [95, 151] on p "bloomsbury matyerials" at bounding box center [221, 151] width 253 height 7
drag, startPoint x: 152, startPoint y: 151, endPoint x: 97, endPoint y: 151, distance: 55.1
click at [97, 151] on p "Bloomsbury Materials" at bounding box center [221, 151] width 253 height 7
click at [98, 151] on p "Bloomsbury Materials" at bounding box center [221, 151] width 253 height 7
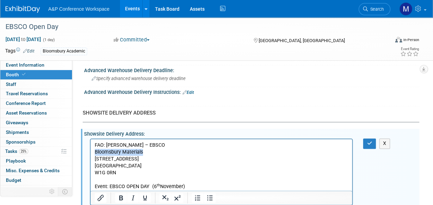
drag, startPoint x: 96, startPoint y: 152, endPoint x: 149, endPoint y: 154, distance: 53.1
click at [149, 154] on p "Bloomsbury Materials" at bounding box center [221, 151] width 253 height 7
click at [117, 195] on icon "Bold" at bounding box center [121, 197] width 8 height 8
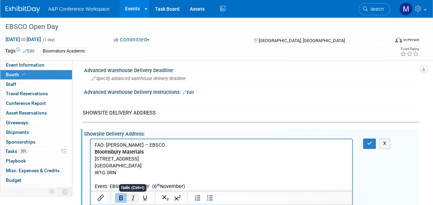
click at [135, 194] on icon "Italic" at bounding box center [133, 197] width 8 height 8
click at [124, 167] on p "20 Cavendish Square London" at bounding box center [221, 162] width 253 height 14
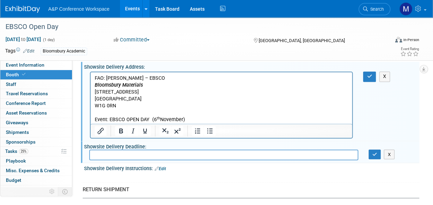
scroll to position [516, 0]
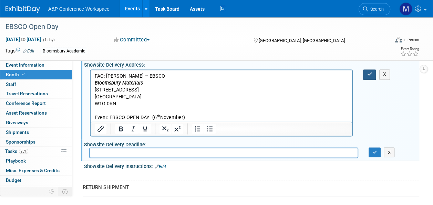
click at [371, 72] on icon "button" at bounding box center [369, 74] width 5 height 5
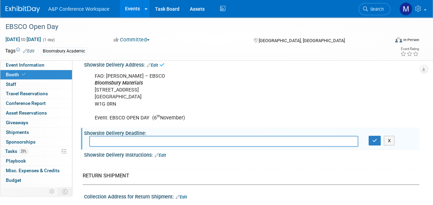
click at [138, 139] on input "text" at bounding box center [223, 140] width 269 height 11
click at [134, 144] on div "X" at bounding box center [251, 140] width 335 height 11
click at [98, 142] on input "text" at bounding box center [223, 140] width 269 height 11
type input "Between 3rd - 5th Sept 2025"
click at [374, 138] on icon "button" at bounding box center [374, 140] width 5 height 4
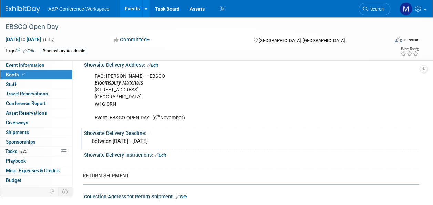
click at [148, 139] on div "Between 3rd - 5th Sept 2025" at bounding box center [251, 140] width 325 height 11
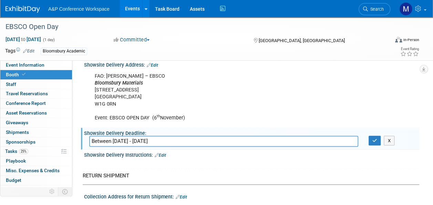
click at [142, 137] on input "Between 3rd - 5th Sept 2025" at bounding box center [223, 140] width 269 height 11
type input "Between 3rd - 5th November 2025"
click at [375, 138] on icon "button" at bounding box center [374, 140] width 5 height 4
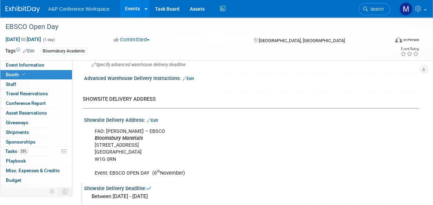
scroll to position [413, 0]
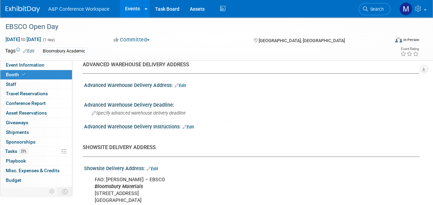
click at [188, 124] on link "Edit" at bounding box center [187, 126] width 11 height 5
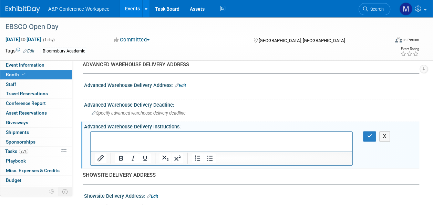
scroll to position [0, 0]
click at [367, 134] on icon "button" at bounding box center [369, 135] width 5 height 5
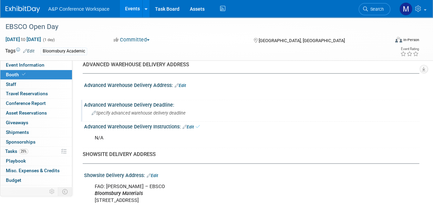
click at [181, 113] on span "Specify advanced warehouse delivery deadline" at bounding box center [139, 112] width 94 height 5
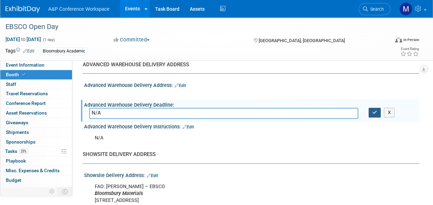
type input "N/A"
click at [371, 111] on button "button" at bounding box center [374, 112] width 12 height 10
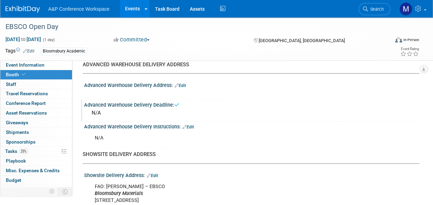
click at [185, 84] on link "Edit" at bounding box center [180, 85] width 11 height 5
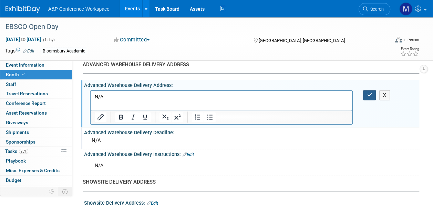
click at [365, 92] on button "button" at bounding box center [369, 95] width 13 height 10
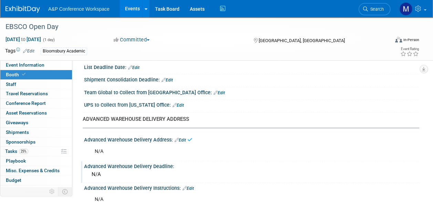
scroll to position [344, 0]
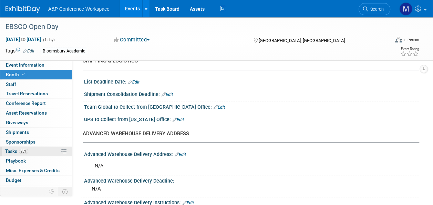
click at [41, 147] on link "25% Tasks 25%" at bounding box center [36, 150] width 72 height 9
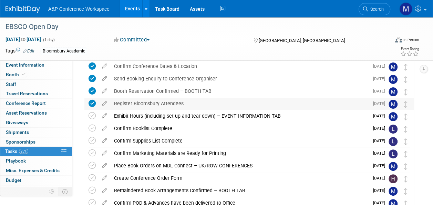
scroll to position [69, 0]
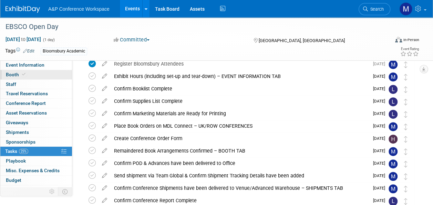
click at [35, 77] on link "Booth" at bounding box center [36, 74] width 72 height 9
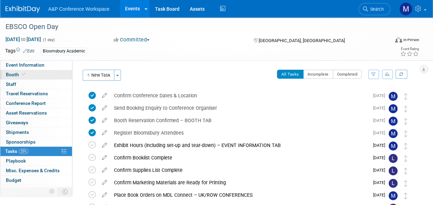
select select "COBA"
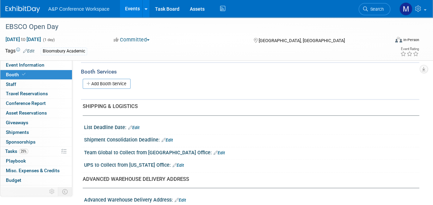
scroll to position [310, 0]
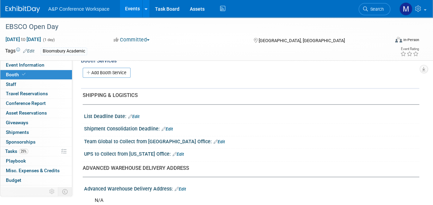
click at [213, 140] on link "Edit" at bounding box center [218, 141] width 11 height 5
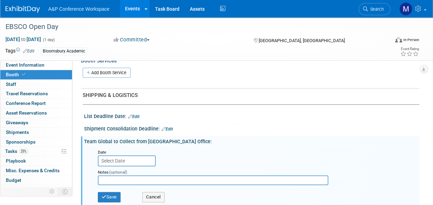
drag, startPoint x: 130, startPoint y: 160, endPoint x: 130, endPoint y: 165, distance: 4.1
click at [130, 161] on input "text" at bounding box center [127, 160] width 58 height 11
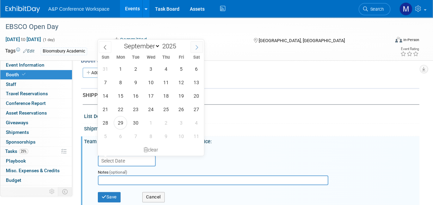
click at [199, 45] on span at bounding box center [196, 47] width 12 height 12
select select "9"
click at [125, 124] on span "27" at bounding box center [120, 122] width 13 height 13
type input "Oct 27, 2025"
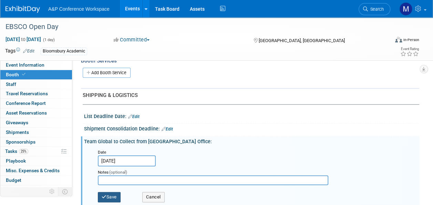
click at [118, 195] on button "Save" at bounding box center [109, 196] width 23 height 10
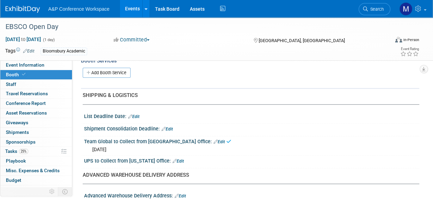
click at [170, 128] on link "Edit" at bounding box center [166, 128] width 11 height 5
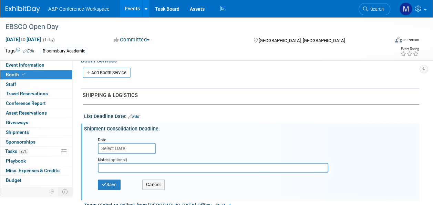
click at [139, 145] on input "text" at bounding box center [127, 148] width 58 height 11
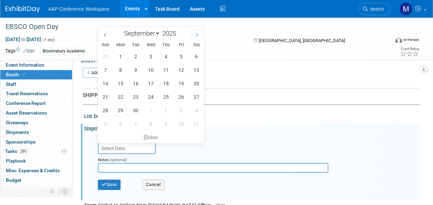
click at [201, 34] on span at bounding box center [196, 35] width 12 height 12
select select "9"
click at [179, 100] on span "24" at bounding box center [180, 96] width 13 height 13
type input "Oct 24, 2025"
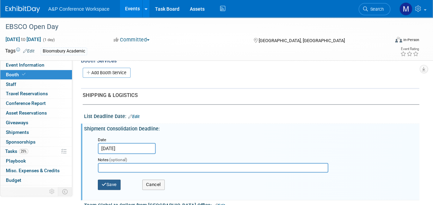
click at [119, 181] on button "Save" at bounding box center [109, 184] width 23 height 10
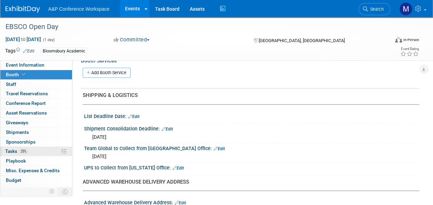
click at [34, 152] on link "25% Tasks 25%" at bounding box center [36, 150] width 72 height 9
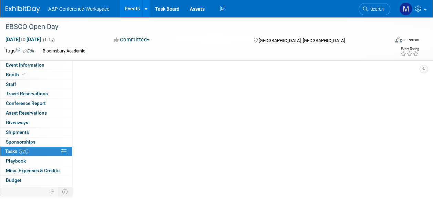
scroll to position [0, 0]
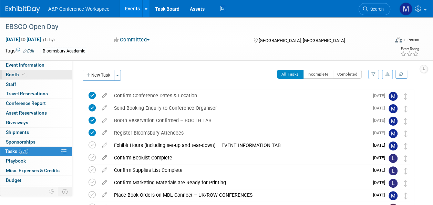
click at [47, 72] on link "Booth" at bounding box center [36, 74] width 72 height 9
select select "COBA"
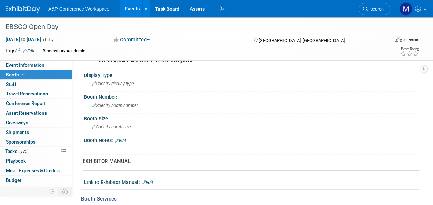
scroll to position [275, 0]
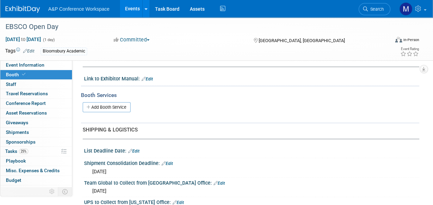
click at [136, 151] on link "Edit" at bounding box center [133, 150] width 11 height 5
select select "8"
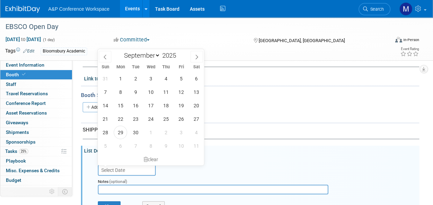
click at [137, 168] on input "text" at bounding box center [127, 169] width 58 height 11
click at [165, 145] on span "9" at bounding box center [165, 145] width 13 height 13
type input "Oct 9, 2025"
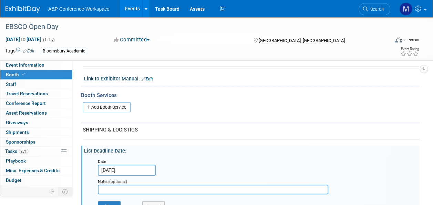
click at [139, 186] on input "text" at bounding box center [213, 189] width 230 height 10
click at [117, 202] on button "Save" at bounding box center [109, 206] width 23 height 10
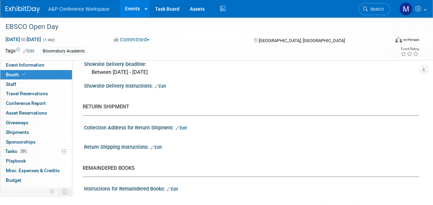
scroll to position [628, 0]
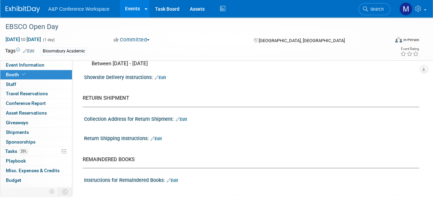
click at [175, 177] on link "Edit" at bounding box center [172, 179] width 11 height 5
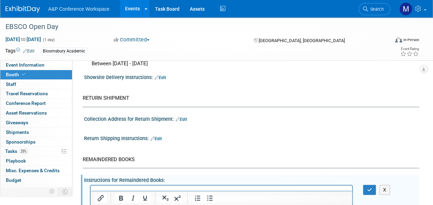
scroll to position [0, 0]
click at [367, 189] on button "button" at bounding box center [369, 189] width 13 height 10
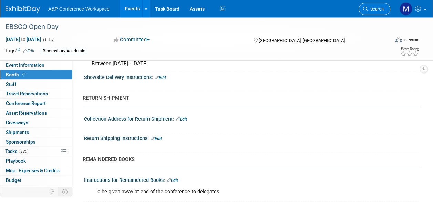
click at [372, 10] on span "Search" at bounding box center [376, 9] width 16 height 5
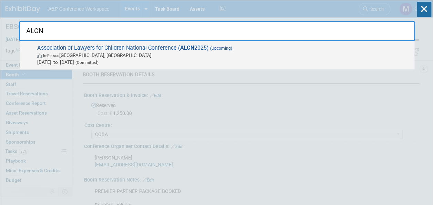
type input "ALCN"
click at [187, 52] on span "In-Person Manchester, United Kingdom" at bounding box center [224, 55] width 374 height 7
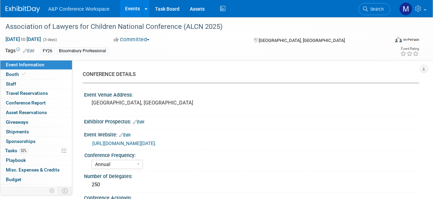
select select "Annual"
select select "Level 2"
select select "In-Person Booth"
select select "Law"
select select "Bloomsbury Professional"
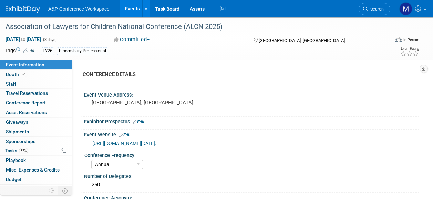
select select "[PERSON_NAME]"
select select "Networking/Commissioning"
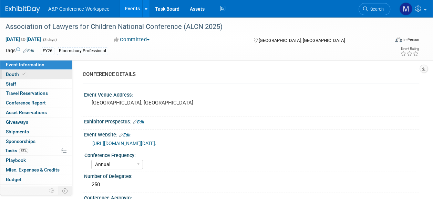
click at [55, 75] on link "Booth" at bounding box center [36, 74] width 72 height 9
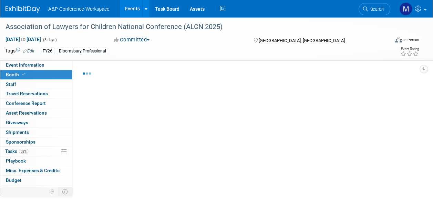
select select "[PERSON_NAME]"
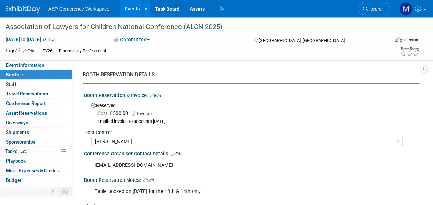
click at [158, 92] on div "Booth Reservation & Invoice: Edit" at bounding box center [251, 94] width 335 height 9
click at [156, 96] on link "Edit" at bounding box center [155, 95] width 11 height 5
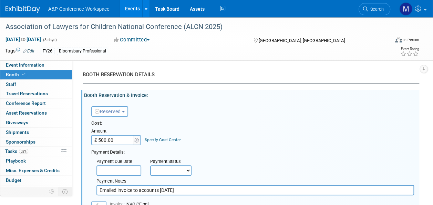
drag, startPoint x: 117, startPoint y: 189, endPoint x: 76, endPoint y: 185, distance: 40.8
click at [78, 185] on div "CONFERENCE DETAILS Event Venue Address: [GEOGRAPHIC_DATA], [GEOGRAPHIC_DATA] Ex…" at bounding box center [245, 135] width 347 height 151
drag, startPoint x: 207, startPoint y: 190, endPoint x: 130, endPoint y: 189, distance: 76.4
click at [130, 189] on input "Coded invoice to accounts [DATE]" at bounding box center [254, 190] width 317 height 10
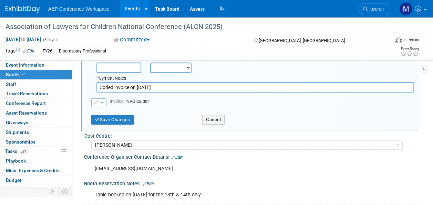
scroll to position [103, 0]
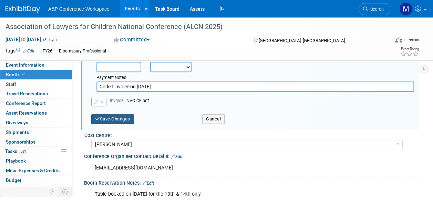
type input "Coded invoice on [DATE]"
click at [109, 122] on button "Save Changes" at bounding box center [112, 119] width 43 height 10
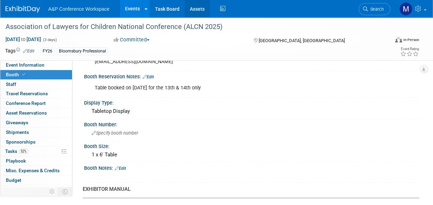
click at [200, 6] on link "Assets" at bounding box center [197, 8] width 25 height 17
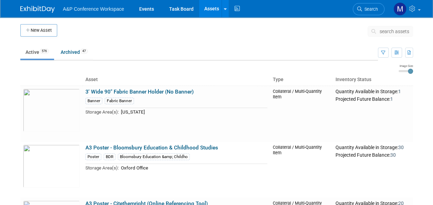
click at [391, 30] on span "search assets" at bounding box center [394, 32] width 30 height 6
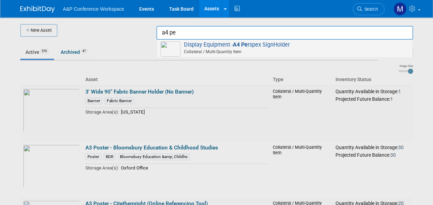
click at [256, 44] on span "Display Equipment - A4 Pe rspex SignHolder Collateral / Multi-Quantity Item" at bounding box center [284, 48] width 248 height 14
type input "Display Equipment - A4 Perspex SignHolder"
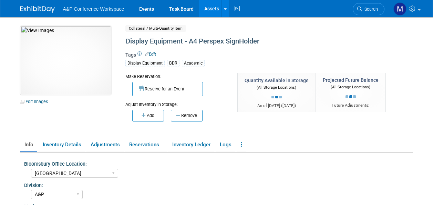
select select "[GEOGRAPHIC_DATA]"
select select "A&P"
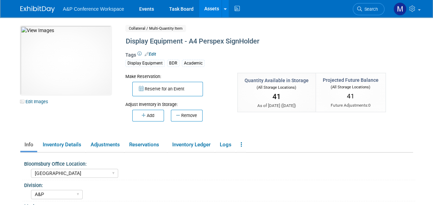
click at [195, 112] on button "Remove" at bounding box center [187, 115] width 32 height 12
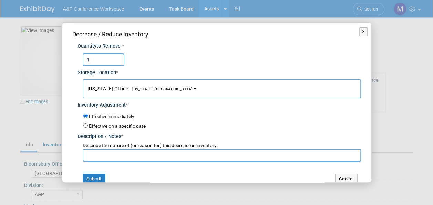
type input "1"
click at [116, 87] on span "[US_STATE] Office [US_STATE], [GEOGRAPHIC_DATA]" at bounding box center [139, 89] width 105 height 6
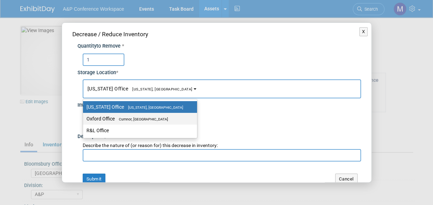
click at [129, 117] on span "Cumnor, [GEOGRAPHIC_DATA]" at bounding box center [141, 119] width 53 height 4
click at [84, 117] on input "Oxford Office [GEOGRAPHIC_DATA], [GEOGRAPHIC_DATA]" at bounding box center [82, 118] width 4 height 4
select select "11222978"
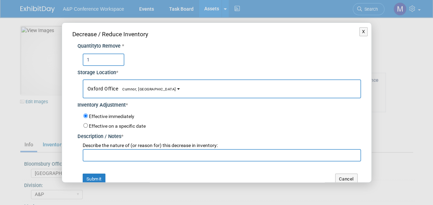
click at [130, 158] on input "text" at bounding box center [222, 155] width 278 height 12
type input "C"
type input "For CBHD 2025 Conference"
click at [85, 176] on button "Submit" at bounding box center [94, 178] width 23 height 11
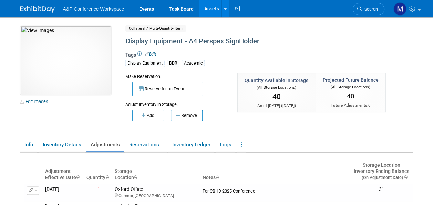
scroll to position [34, 0]
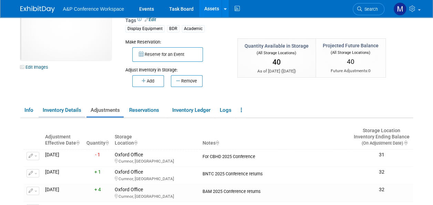
click at [73, 109] on link "Inventory Details" at bounding box center [62, 110] width 46 height 12
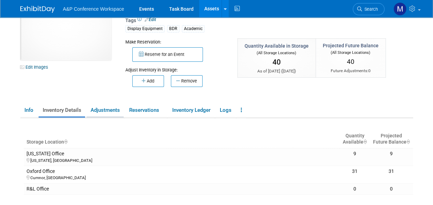
click at [109, 112] on link "Adjustments" at bounding box center [104, 110] width 37 height 12
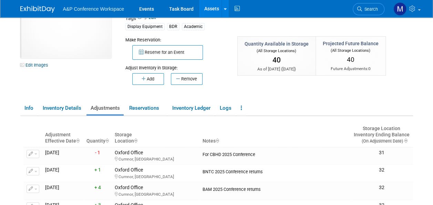
scroll to position [69, 0]
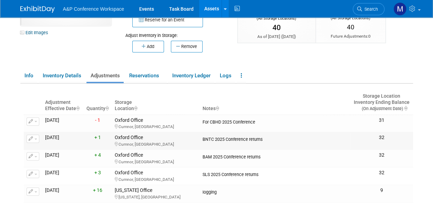
click at [34, 138] on span "button" at bounding box center [35, 138] width 3 height 1
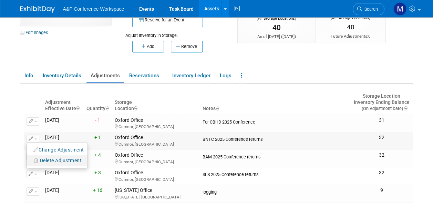
click at [43, 159] on span "Delete Adjustment" at bounding box center [61, 160] width 42 height 6
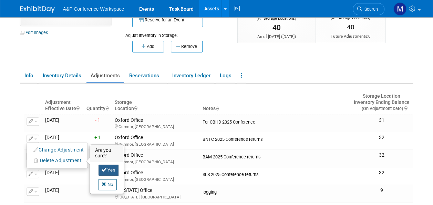
click at [103, 168] on icon at bounding box center [104, 169] width 5 height 4
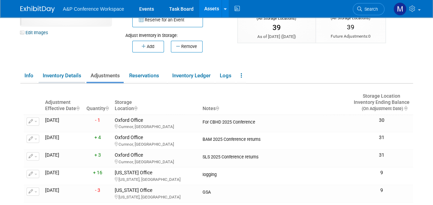
click at [74, 78] on link "Inventory Details" at bounding box center [62, 76] width 46 height 12
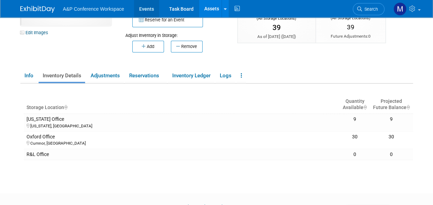
click at [154, 9] on link "Events" at bounding box center [146, 8] width 25 height 17
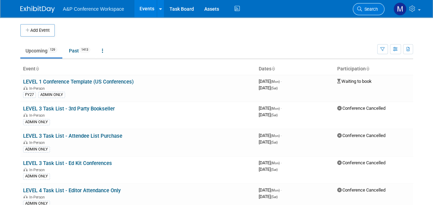
click at [371, 8] on span "Search" at bounding box center [370, 9] width 16 height 5
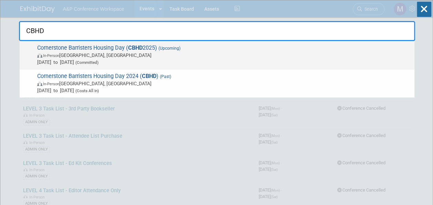
type input "CBHD"
click at [160, 46] on span "(Upcoming)" at bounding box center [168, 48] width 23 height 5
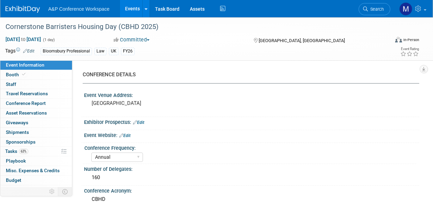
select select "Annual"
select select "Level 2"
select select "In-Person Booth"
select select "Law"
select select "Bloomsbury Professional"
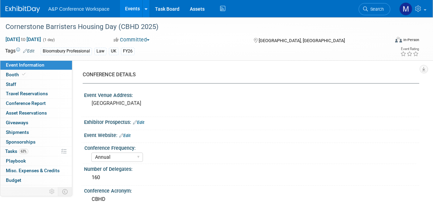
select select "[PERSON_NAME]"
select select "Brand/Subject Presence​"
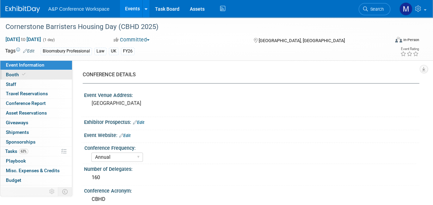
click at [33, 70] on link "Booth" at bounding box center [36, 74] width 72 height 9
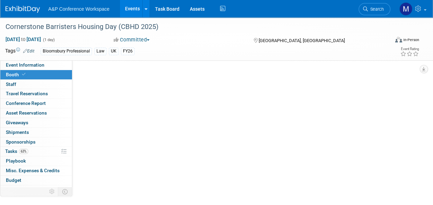
select select "BPTL"
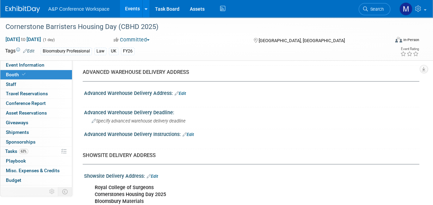
scroll to position [379, 0]
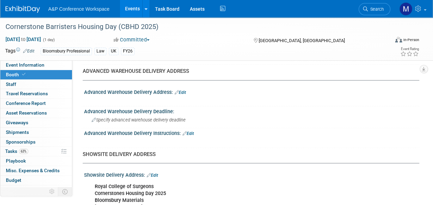
click at [189, 131] on link "Edit" at bounding box center [187, 133] width 11 height 5
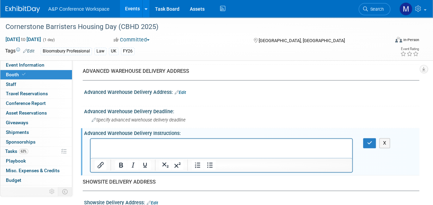
scroll to position [0, 0]
click at [366, 143] on button "button" at bounding box center [369, 143] width 13 height 10
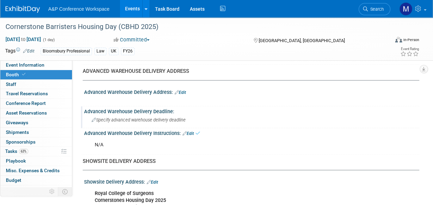
click at [182, 120] on span "Specify advanced warehouse delivery deadline" at bounding box center [139, 119] width 94 height 5
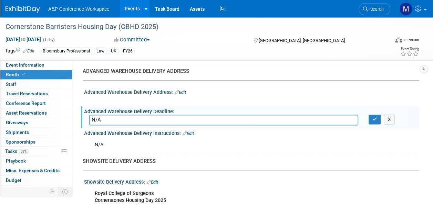
type input "N/A"
click at [188, 97] on div at bounding box center [221, 99] width 263 height 7
click at [182, 90] on link "Edit" at bounding box center [180, 92] width 11 height 5
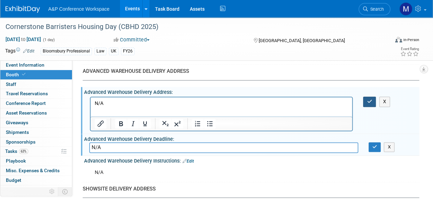
click at [368, 96] on button "button" at bounding box center [369, 101] width 13 height 10
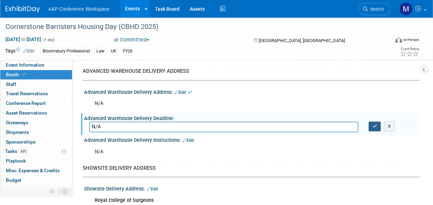
click at [372, 126] on icon "button" at bounding box center [374, 126] width 5 height 4
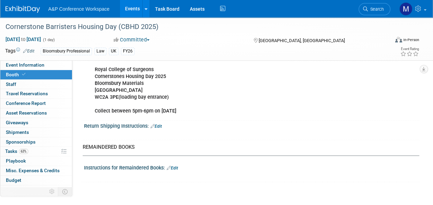
scroll to position [689, 0]
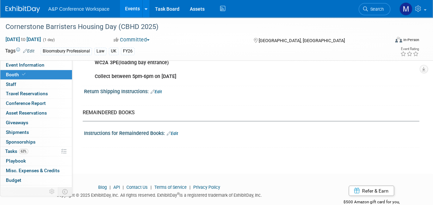
click at [178, 132] on link "Edit" at bounding box center [172, 133] width 11 height 5
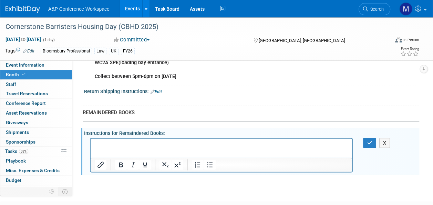
scroll to position [0, 0]
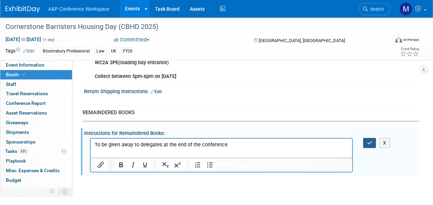
click at [373, 141] on button "button" at bounding box center [369, 143] width 13 height 10
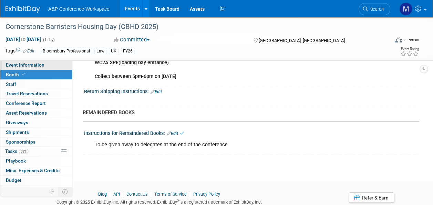
click at [51, 67] on link "Event Information" at bounding box center [36, 64] width 72 height 9
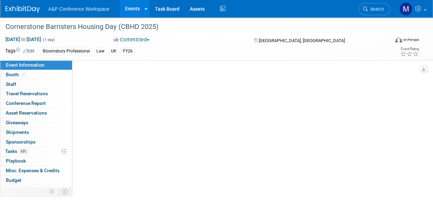
select select "Annual"
select select "Level 2"
select select "In-Person Booth"
select select "Law"
select select "Bloomsbury Professional"
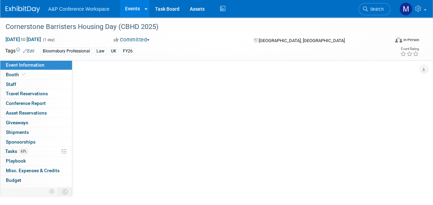
select select "[PERSON_NAME]"
select select "Brand/Subject Presence​"
